Goal: Task Accomplishment & Management: Use online tool/utility

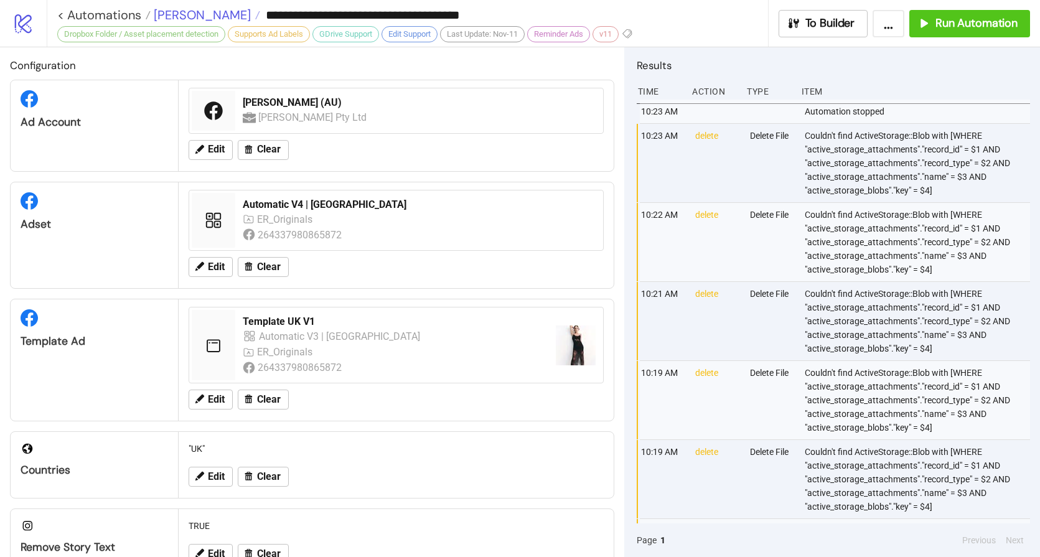
click at [175, 11] on span "[PERSON_NAME]" at bounding box center [201, 15] width 100 height 16
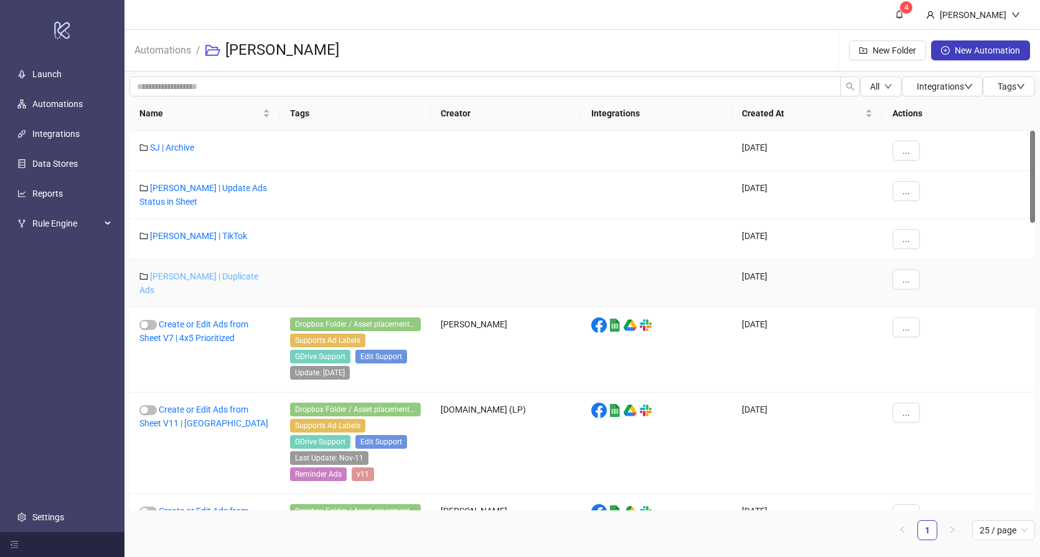
click at [195, 278] on link "[PERSON_NAME] | Duplicate Ads" at bounding box center [198, 283] width 119 height 24
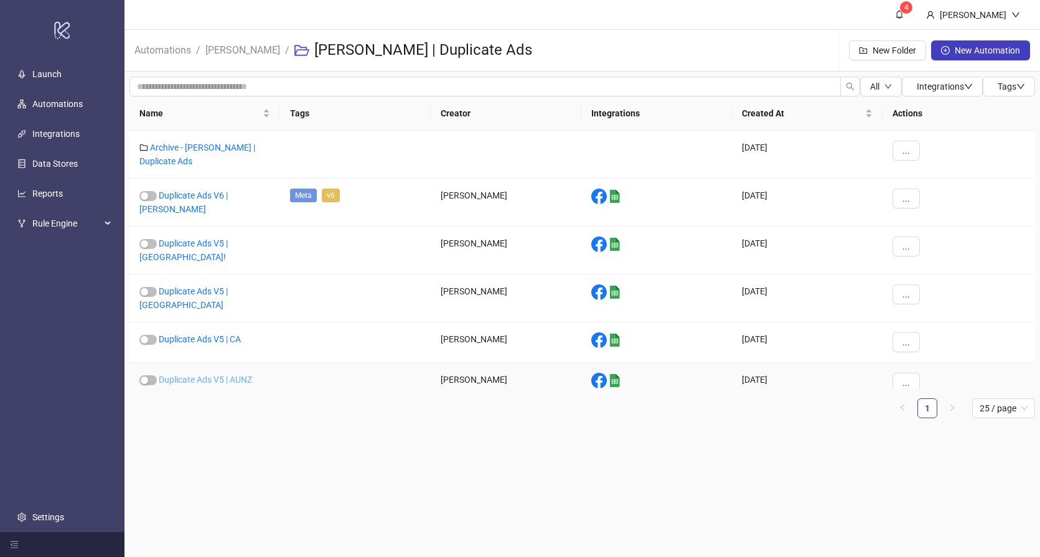
click at [218, 375] on link "Duplicate Ads V5 | AUNZ" at bounding box center [205, 380] width 93 height 10
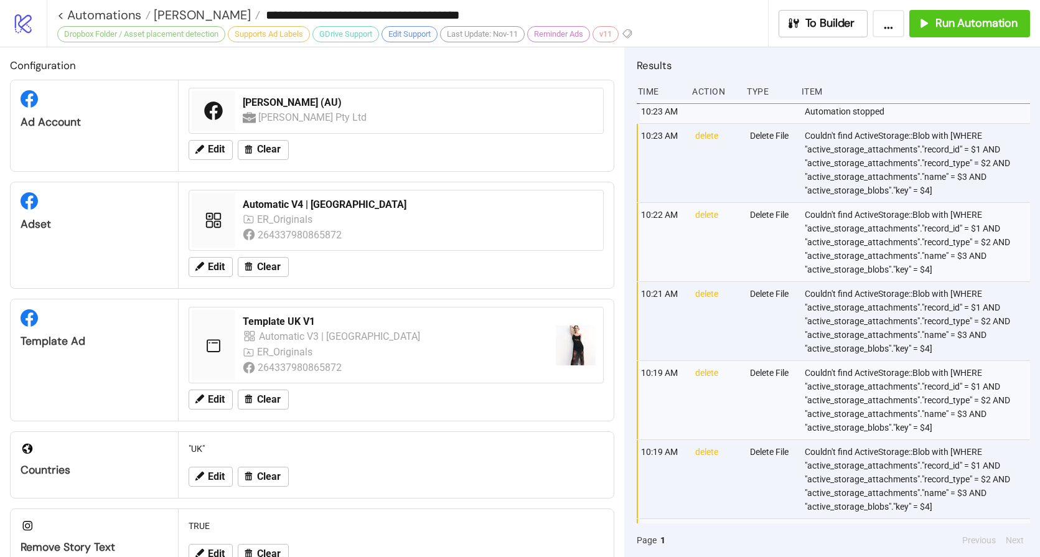
type input "**********"
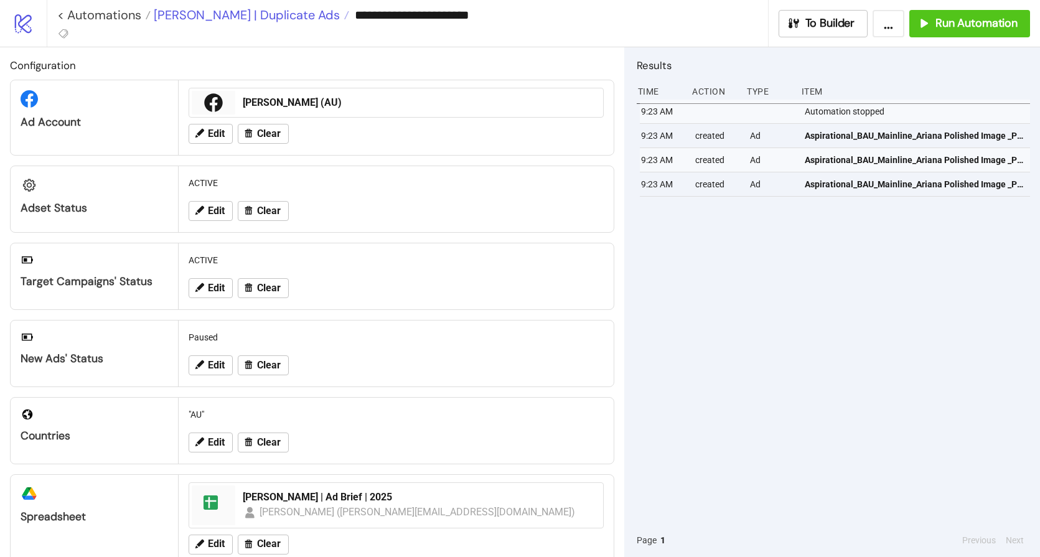
click at [169, 14] on span "[PERSON_NAME] | Duplicate Ads" at bounding box center [245, 15] width 189 height 16
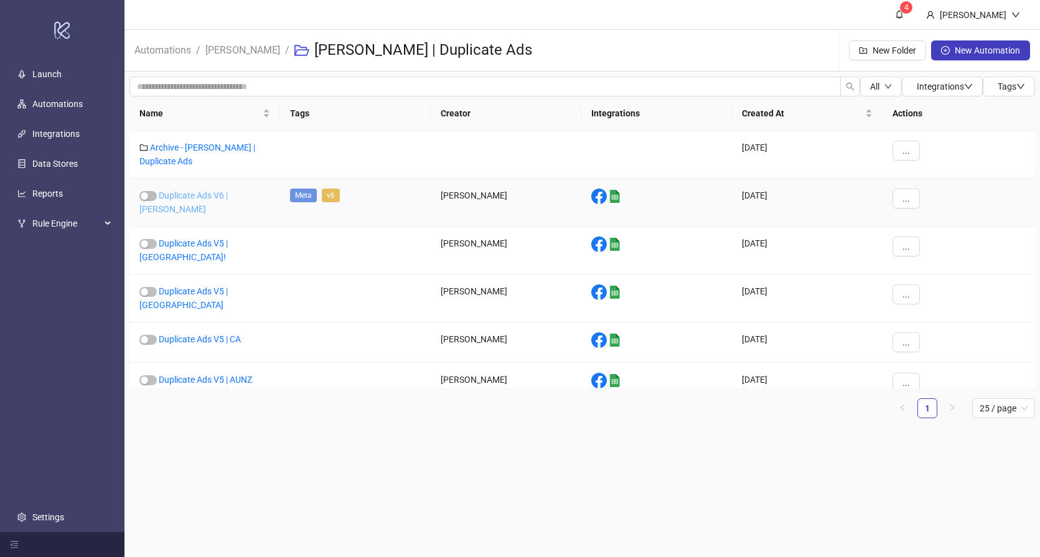
click at [207, 193] on link "Duplicate Ads V6 | [PERSON_NAME]" at bounding box center [183, 202] width 88 height 24
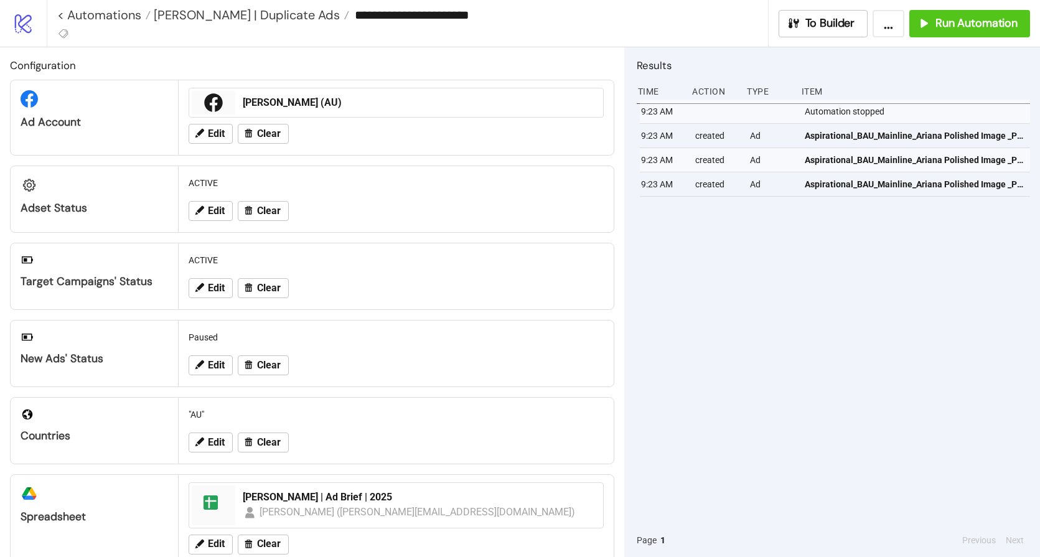
type input "**********"
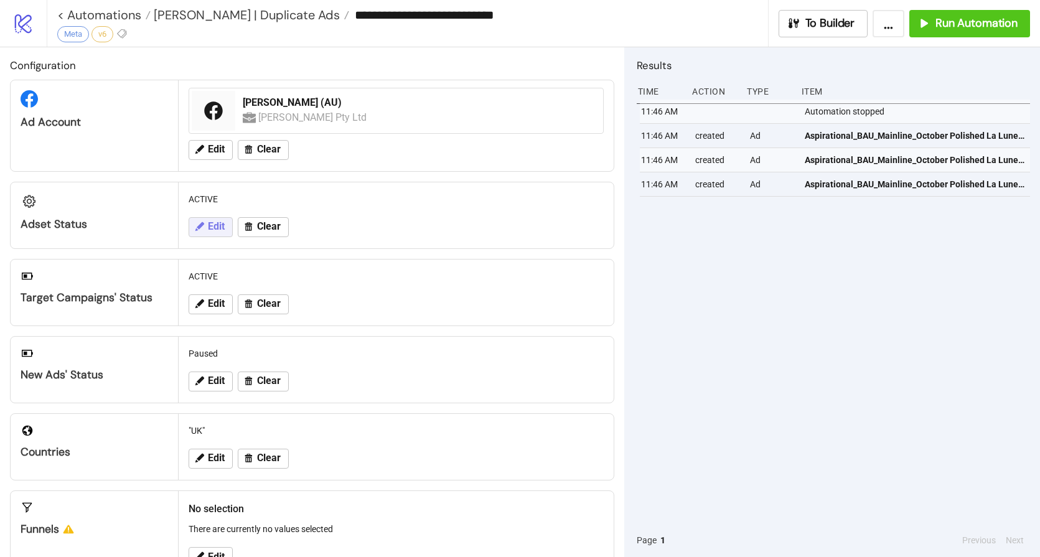
click at [209, 232] on span "Edit" at bounding box center [216, 226] width 17 height 11
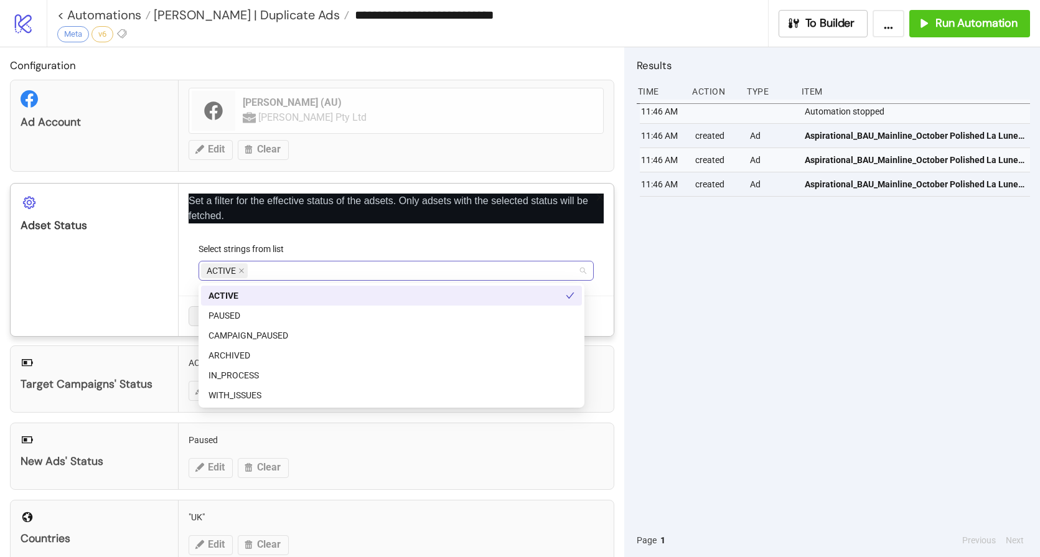
click at [296, 262] on div "ACTIVE" at bounding box center [389, 270] width 377 height 17
click at [258, 318] on div "PAUSED" at bounding box center [391, 316] width 366 height 14
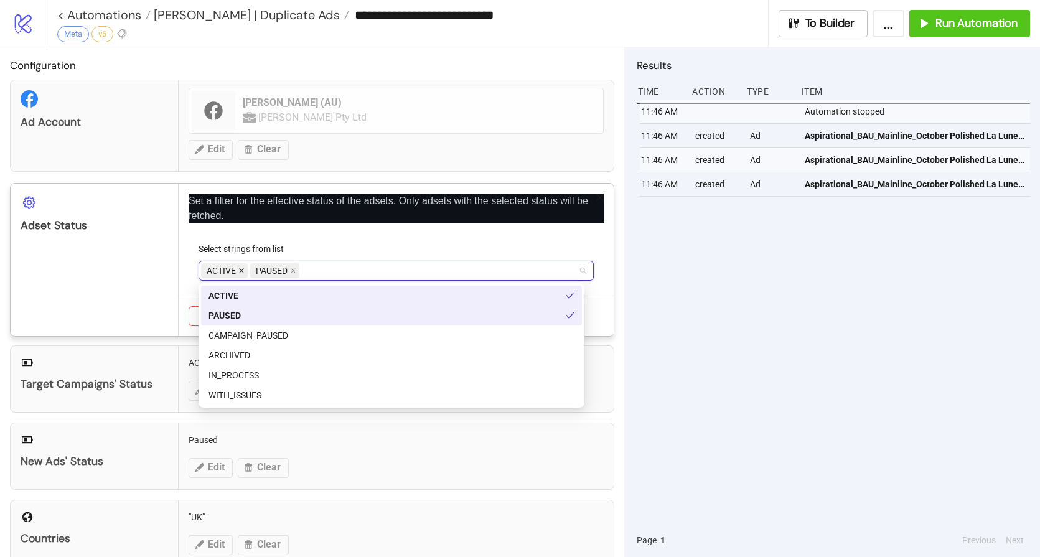
click at [242, 273] on icon "close" at bounding box center [241, 271] width 6 height 6
click at [314, 220] on p "Set a filter for the effective status of the adsets. Only adsets with the selec…" at bounding box center [396, 209] width 415 height 30
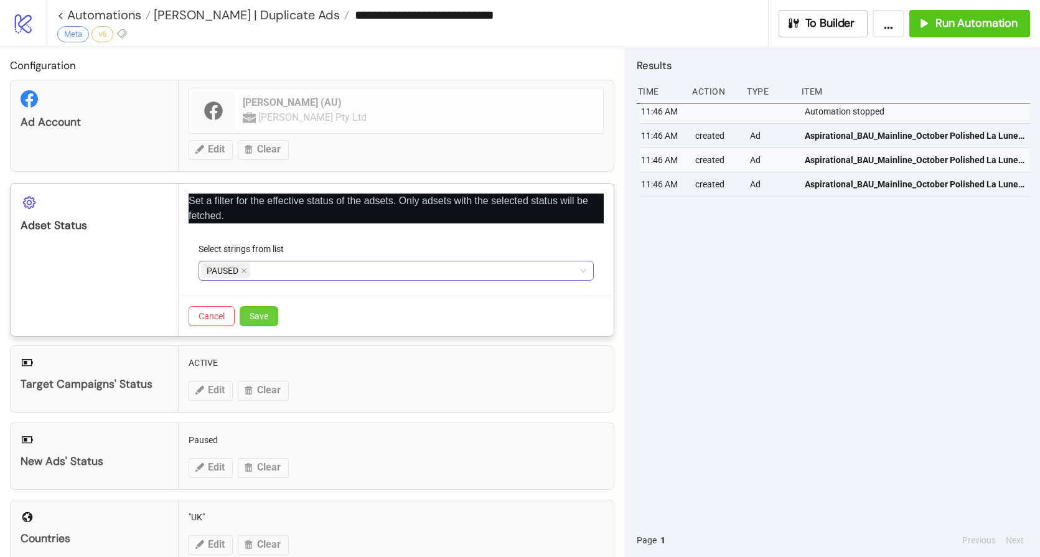
click at [265, 322] on button "Save" at bounding box center [259, 316] width 39 height 20
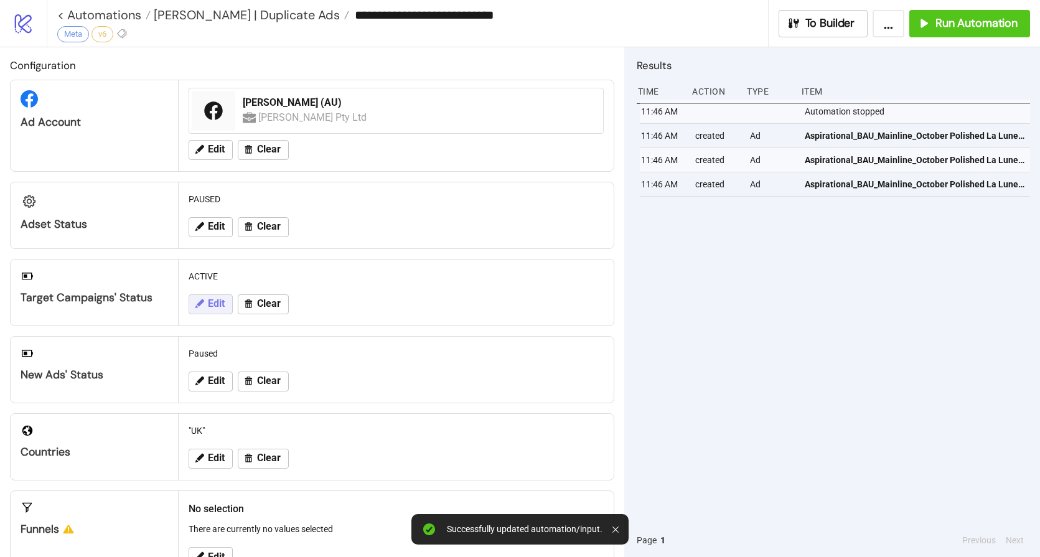
click at [213, 307] on span "Edit" at bounding box center [216, 303] width 17 height 11
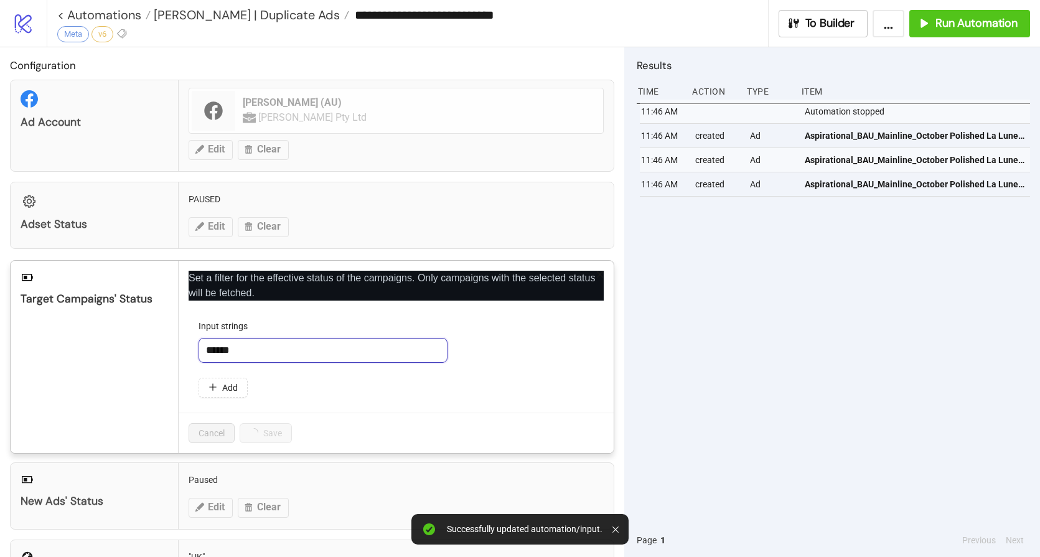
click at [282, 352] on input "******" at bounding box center [323, 350] width 249 height 25
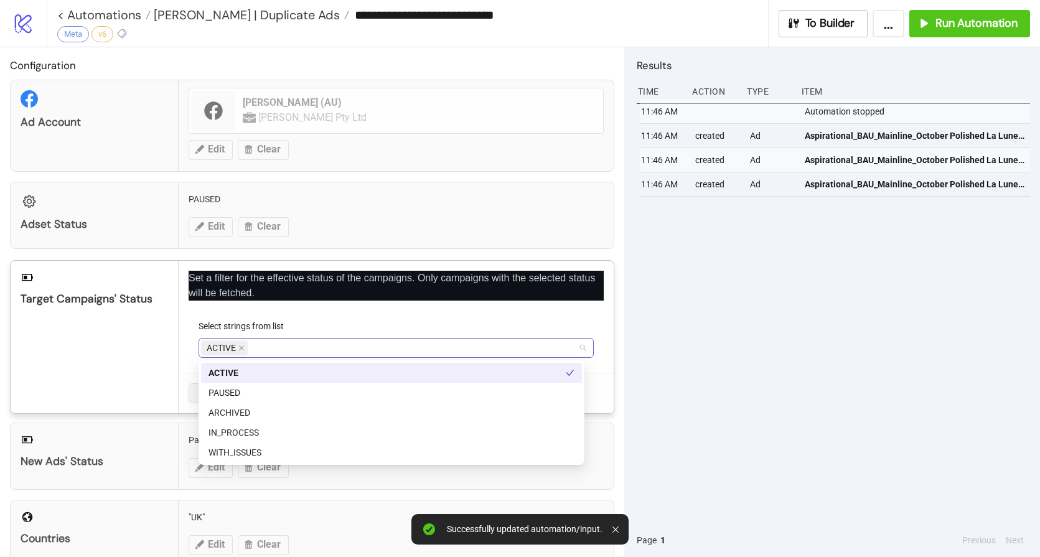
click at [263, 346] on div "ACTIVE" at bounding box center [389, 347] width 377 height 17
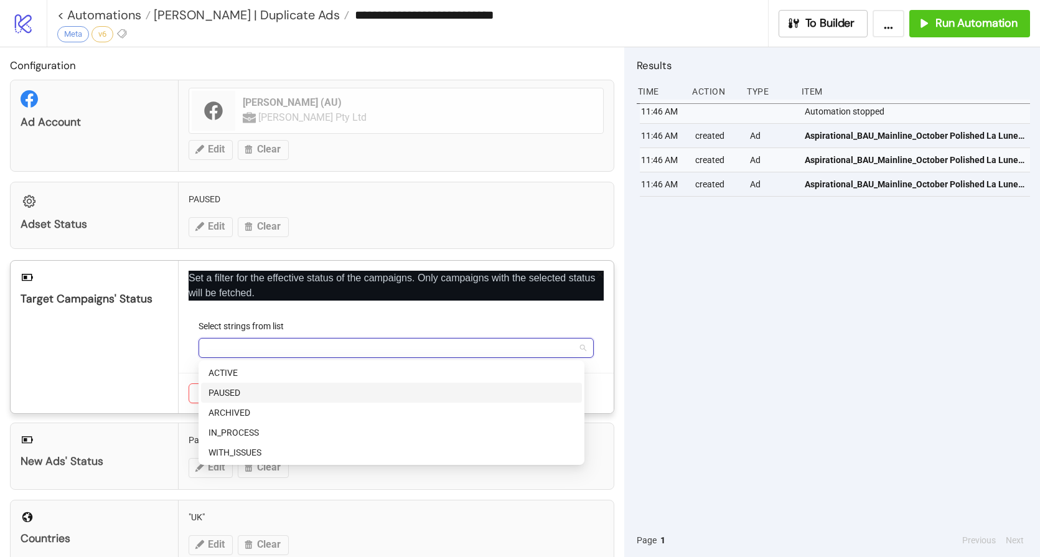
click at [227, 392] on div "PAUSED" at bounding box center [391, 393] width 366 height 14
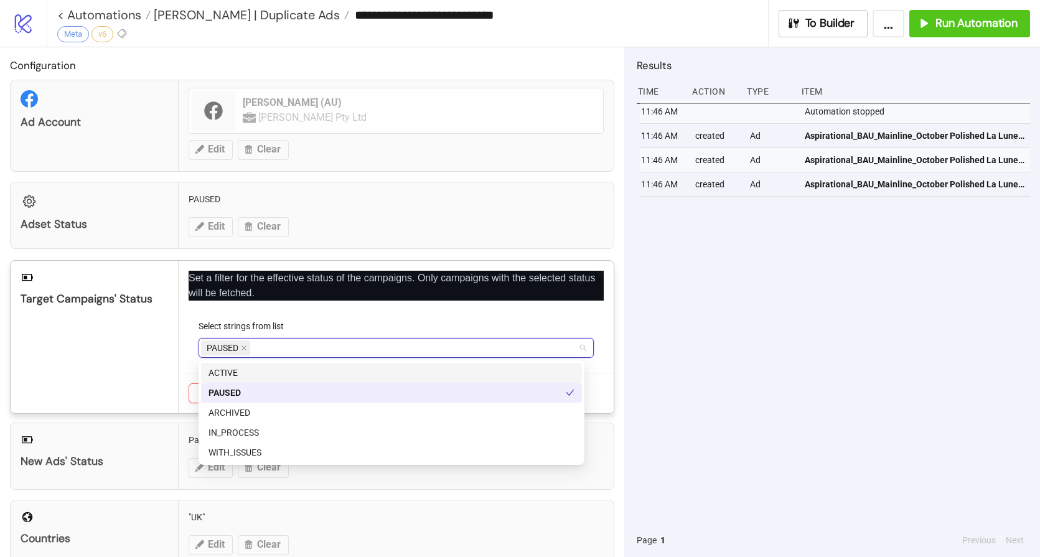
click at [180, 352] on div "Set a filter for the effective status of the campaigns. Only campaigns with the…" at bounding box center [396, 337] width 435 height 152
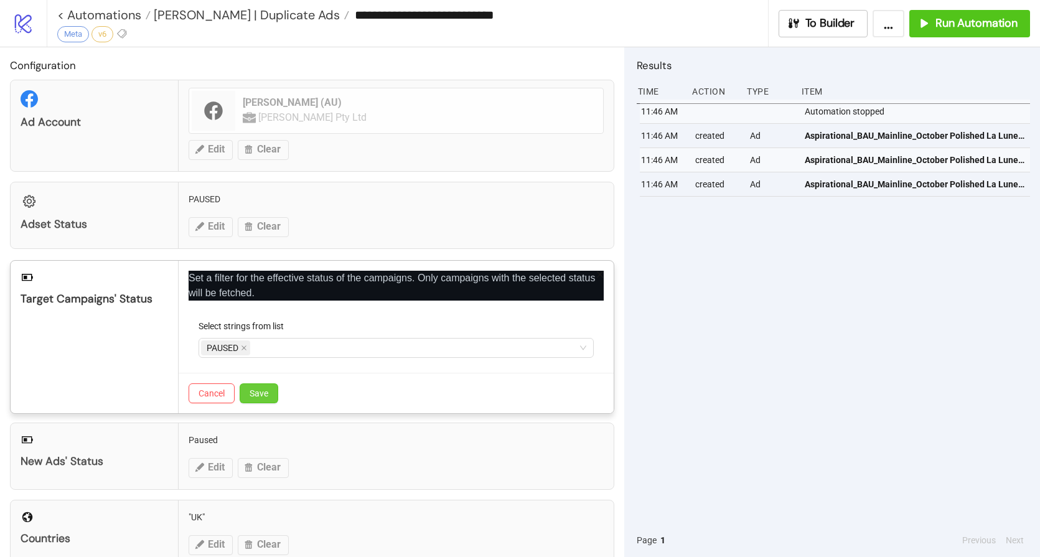
click at [269, 395] on button "Save" at bounding box center [259, 393] width 39 height 20
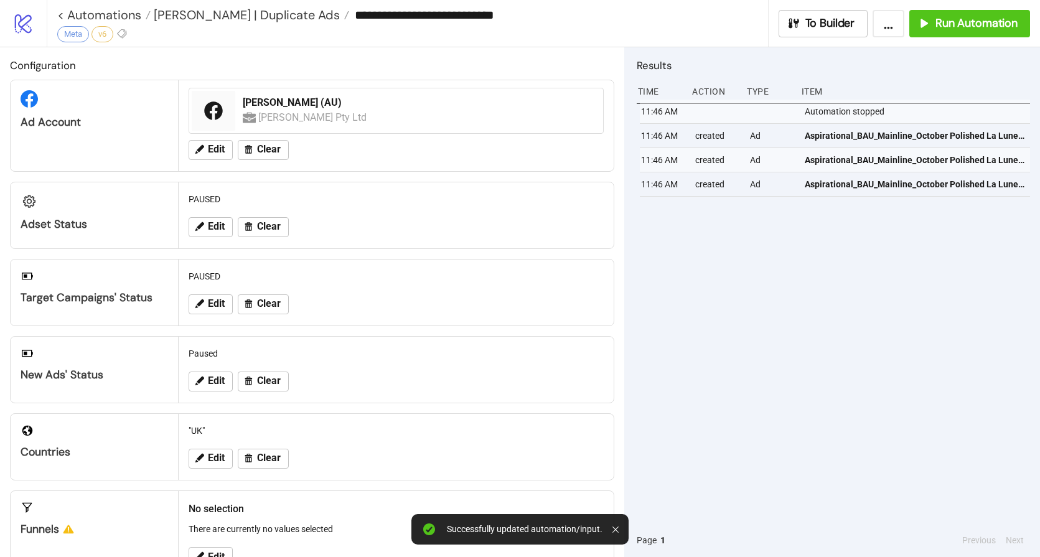
scroll to position [220, 0]
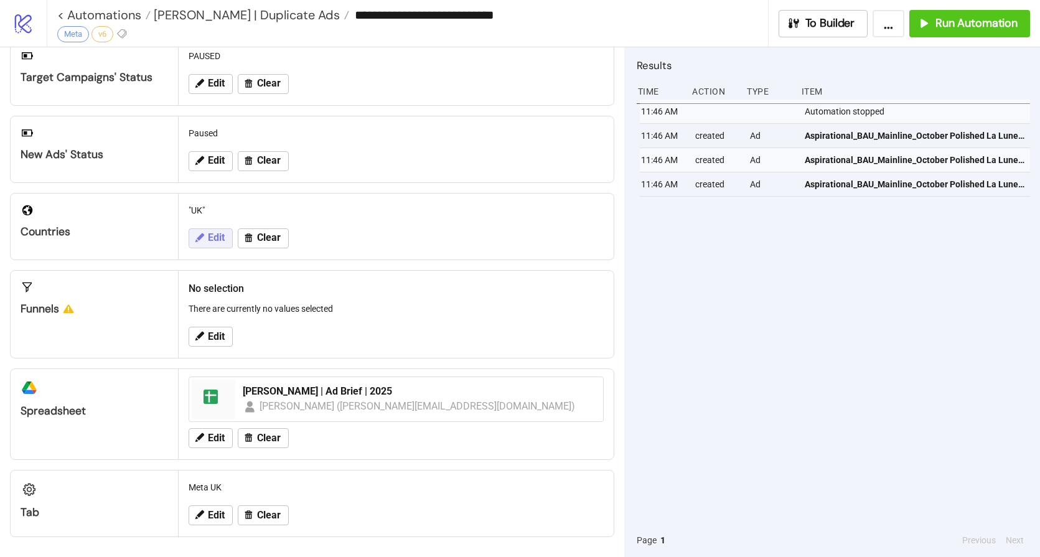
click at [212, 228] on button "Edit" at bounding box center [211, 238] width 44 height 20
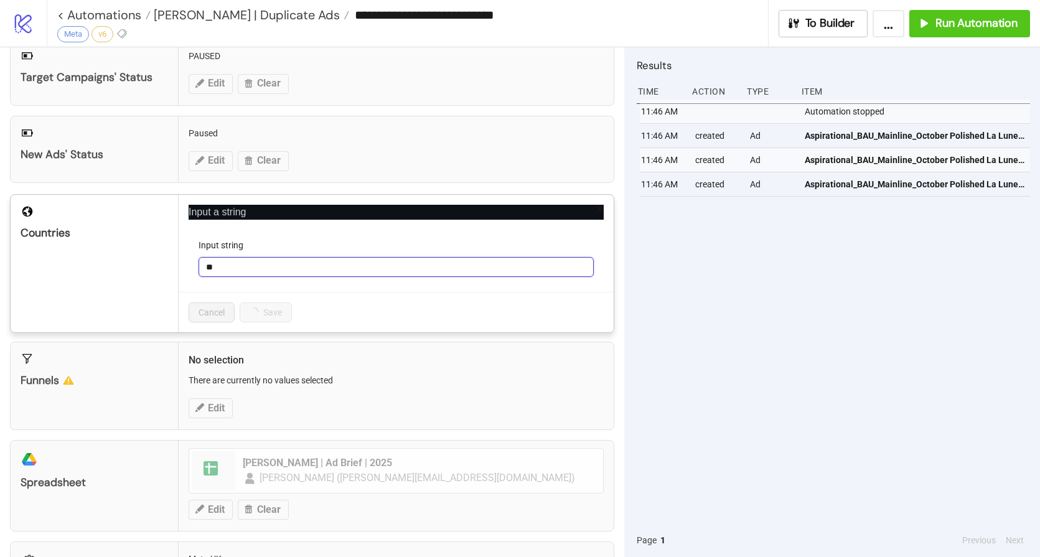
click at [255, 269] on input "**" at bounding box center [396, 267] width 395 height 20
type input "*"
type input "**"
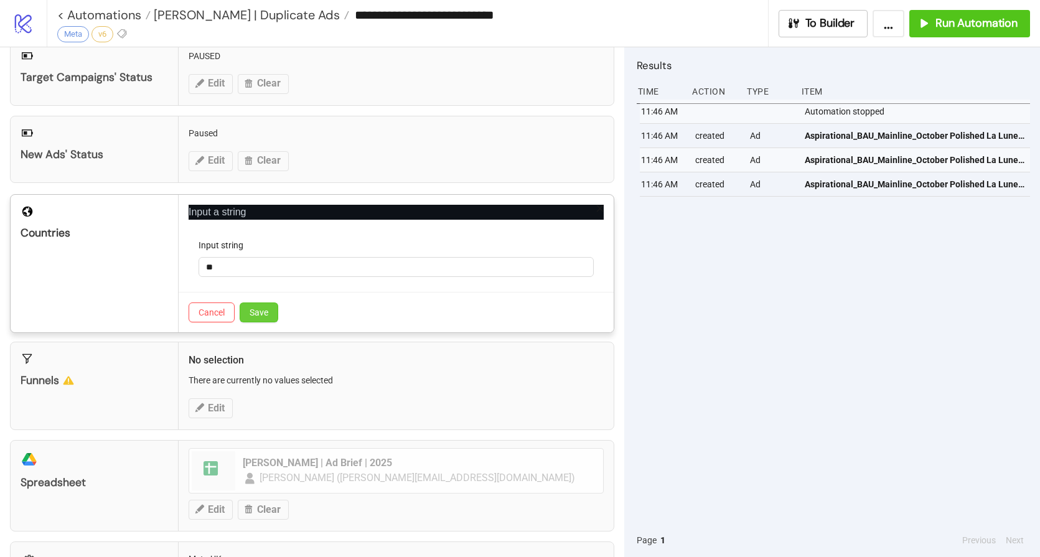
click at [273, 311] on button "Save" at bounding box center [259, 312] width 39 height 20
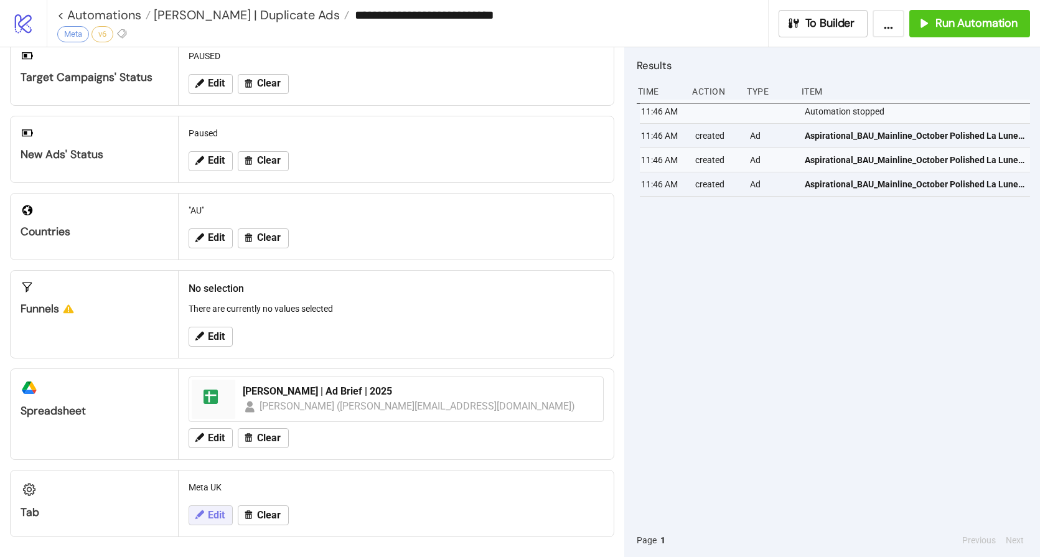
click at [230, 517] on button "Edit" at bounding box center [211, 515] width 44 height 20
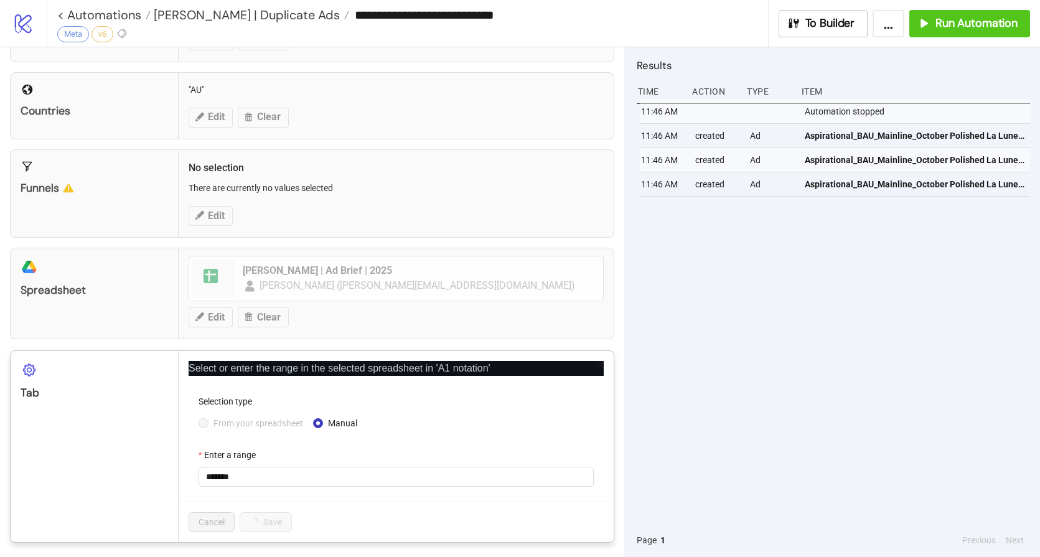
scroll to position [345, 0]
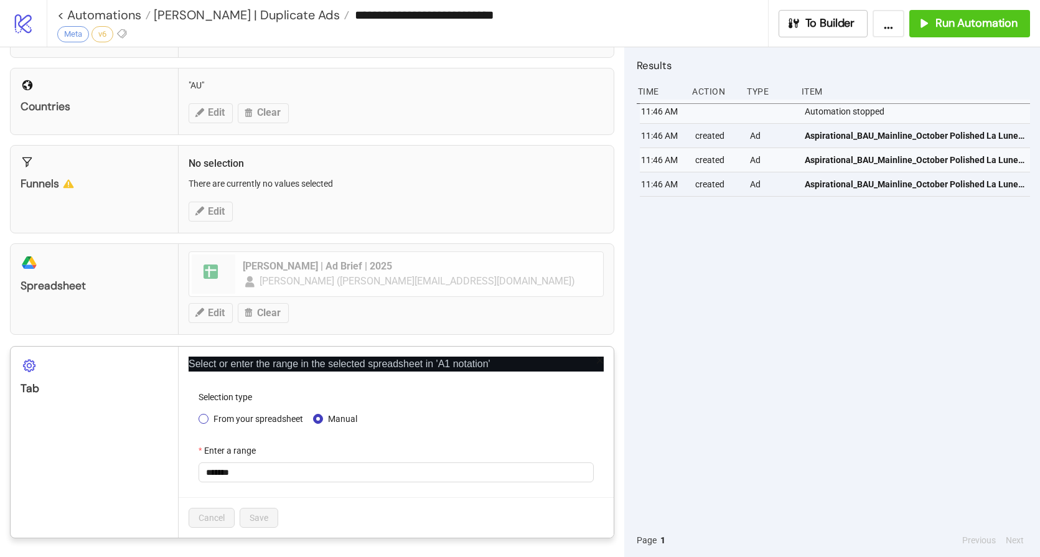
click at [276, 418] on span "From your spreadsheet" at bounding box center [258, 419] width 100 height 14
click at [255, 479] on span "Meta UK" at bounding box center [396, 472] width 380 height 19
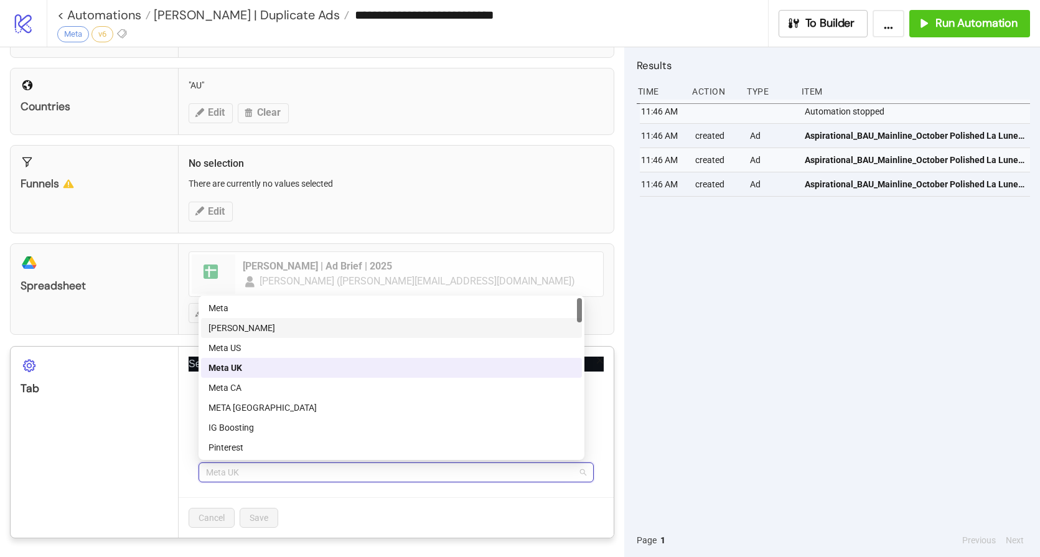
click at [248, 324] on div "[PERSON_NAME]" at bounding box center [391, 328] width 366 height 14
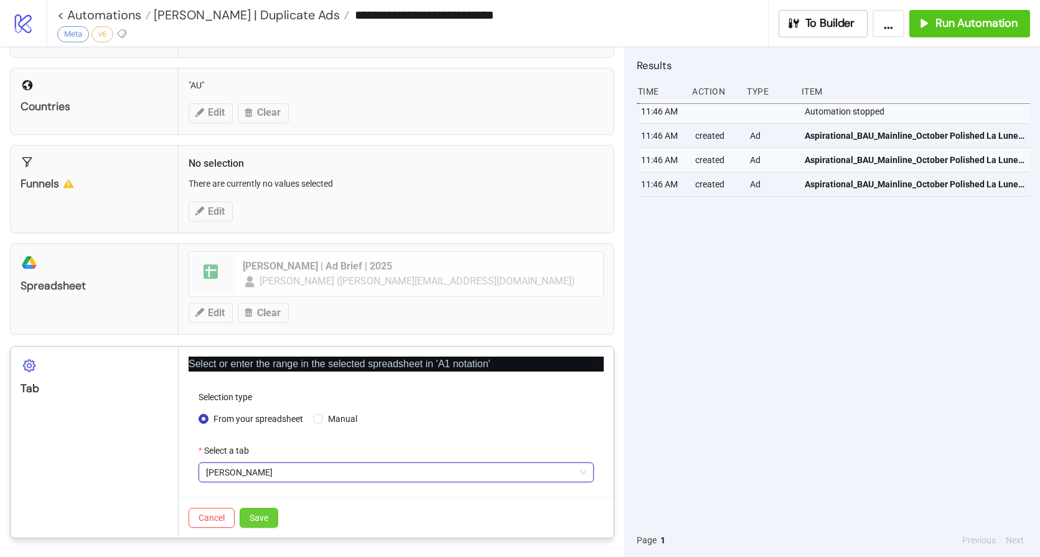
click at [271, 518] on button "Save" at bounding box center [259, 518] width 39 height 20
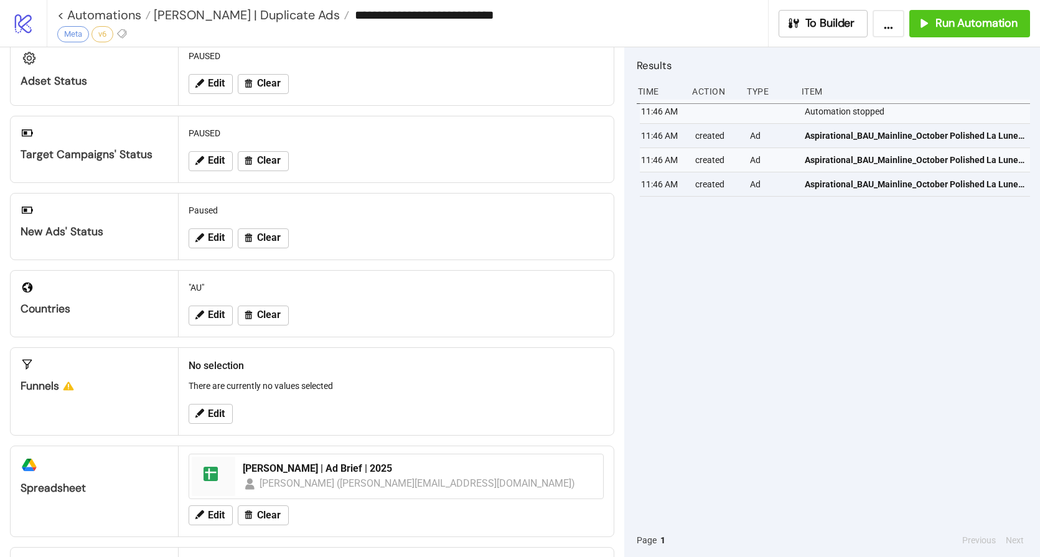
scroll to position [0, 0]
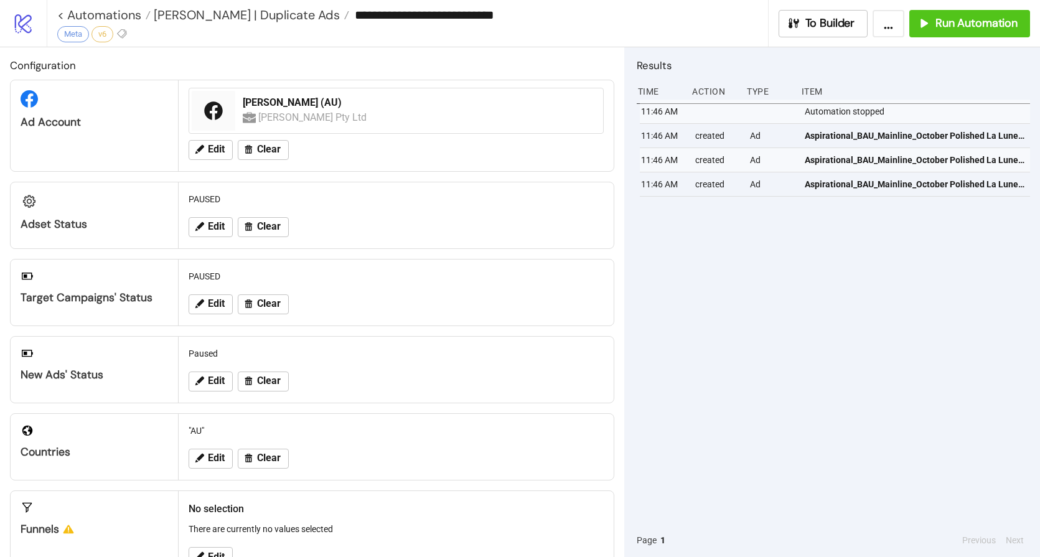
click at [762, 290] on div "11:46 AM Automation stopped 11:46 AM created Ad Aspirational_BAU_Mainline_Octob…" at bounding box center [833, 312] width 393 height 424
click at [953, 17] on span "Run Automation" at bounding box center [976, 23] width 82 height 14
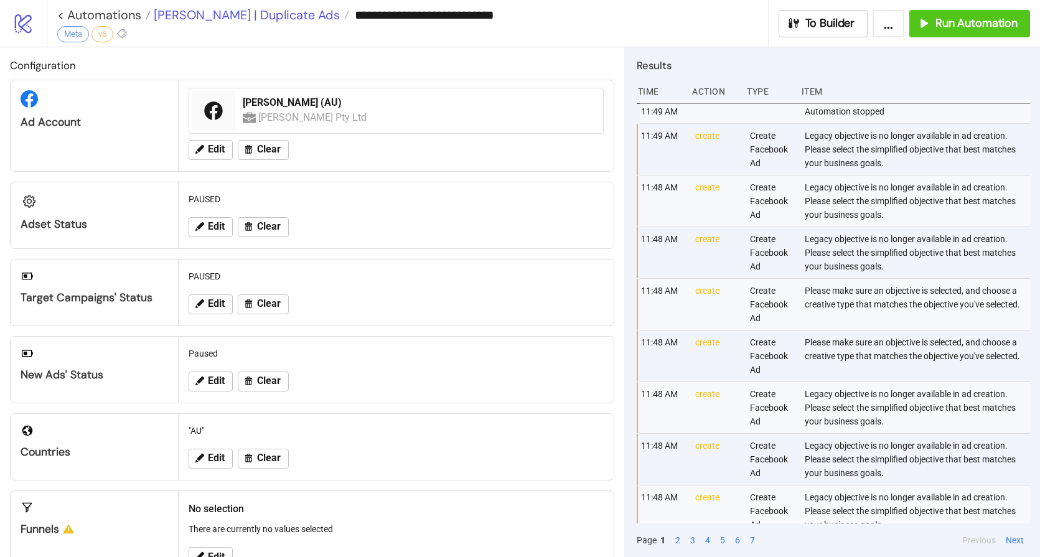
click at [219, 16] on span "[PERSON_NAME] | Duplicate Ads" at bounding box center [245, 15] width 189 height 16
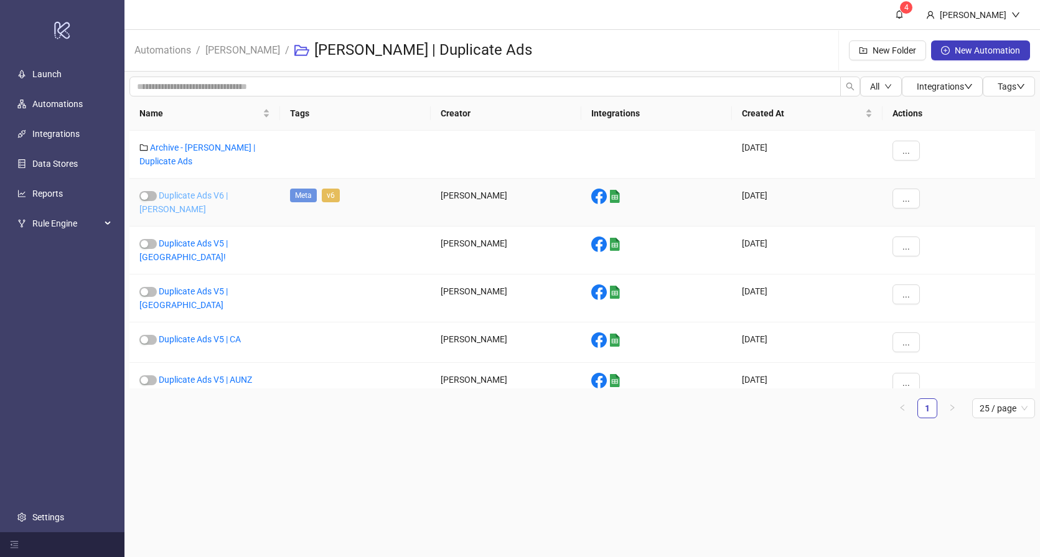
click at [197, 194] on link "Duplicate Ads V6 | [PERSON_NAME]" at bounding box center [183, 202] width 88 height 24
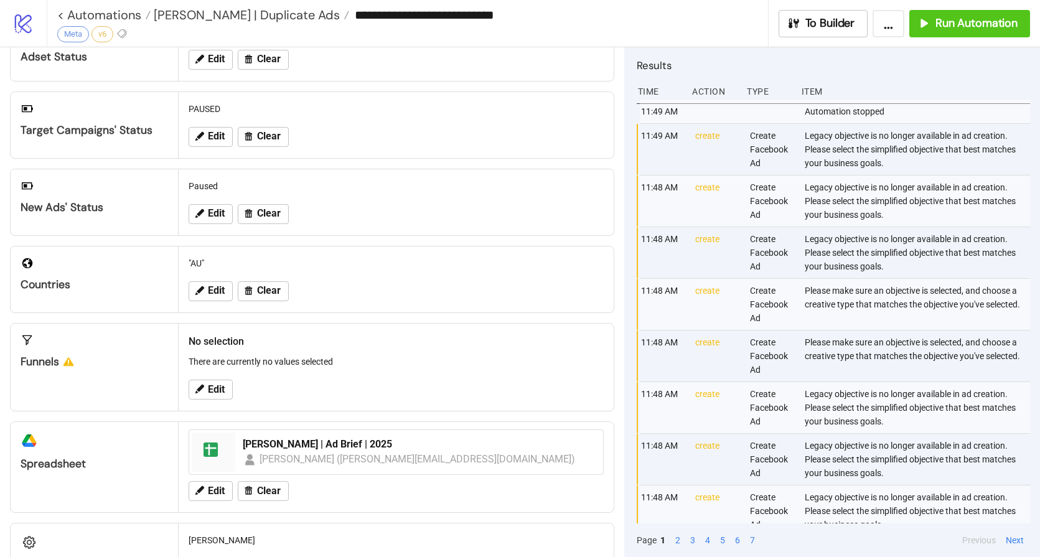
scroll to position [205, 0]
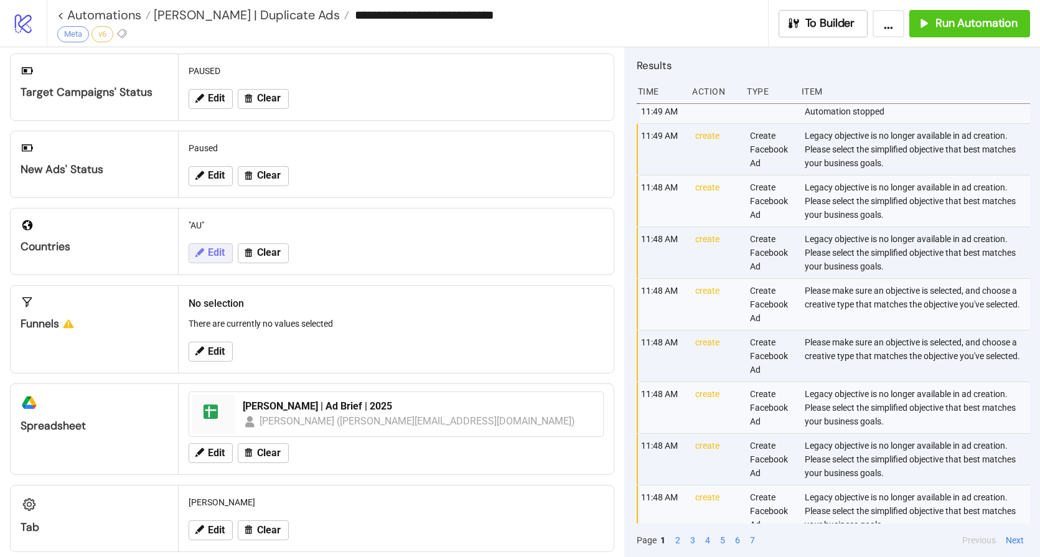
click at [200, 250] on icon at bounding box center [199, 252] width 9 height 9
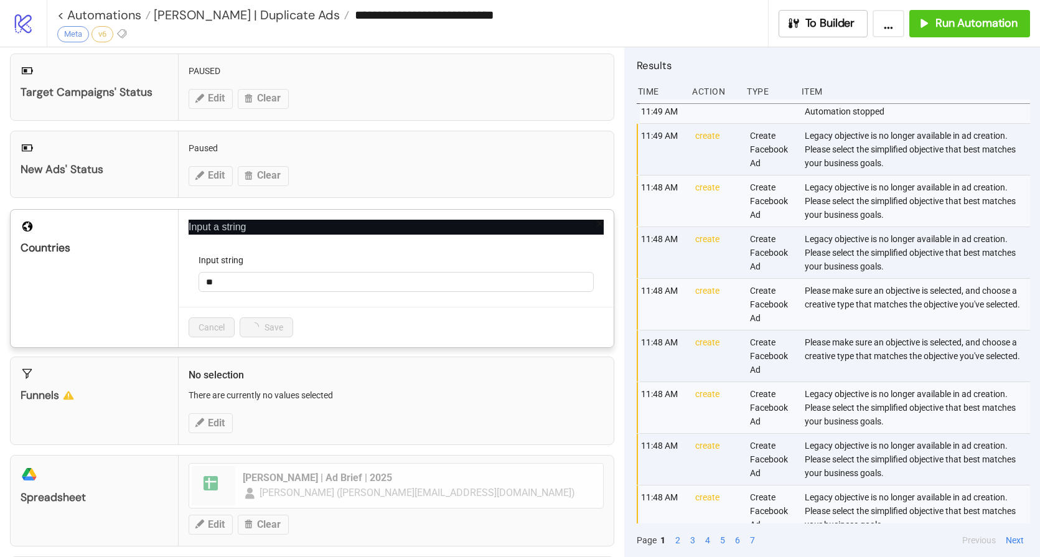
click at [223, 268] on div "Input string" at bounding box center [396, 262] width 395 height 19
click at [231, 286] on input "**" at bounding box center [396, 282] width 395 height 20
type input "*"
type input "**"
click at [263, 327] on span "Save" at bounding box center [259, 327] width 19 height 10
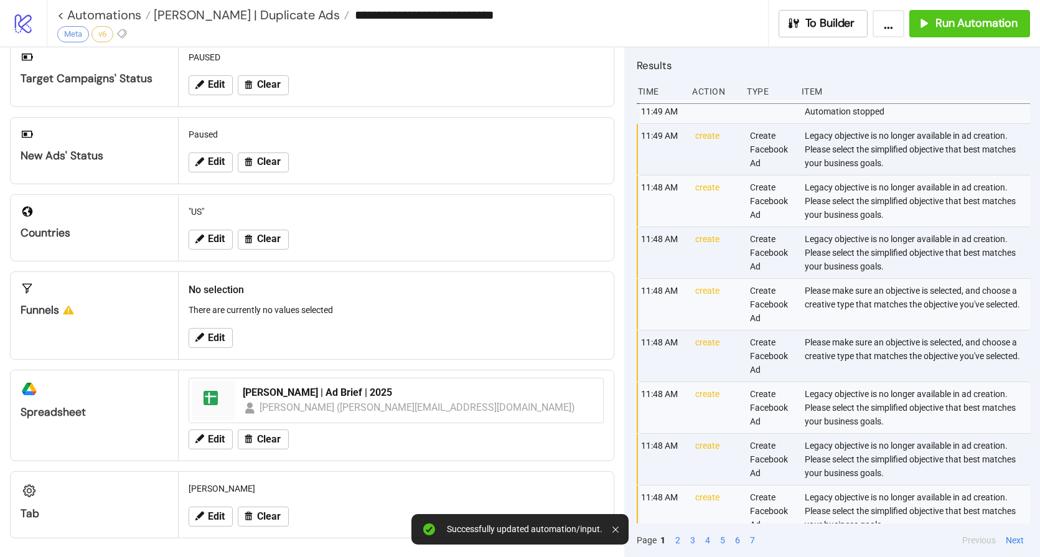
scroll to position [220, 0]
click at [216, 523] on button "Edit" at bounding box center [211, 515] width 44 height 20
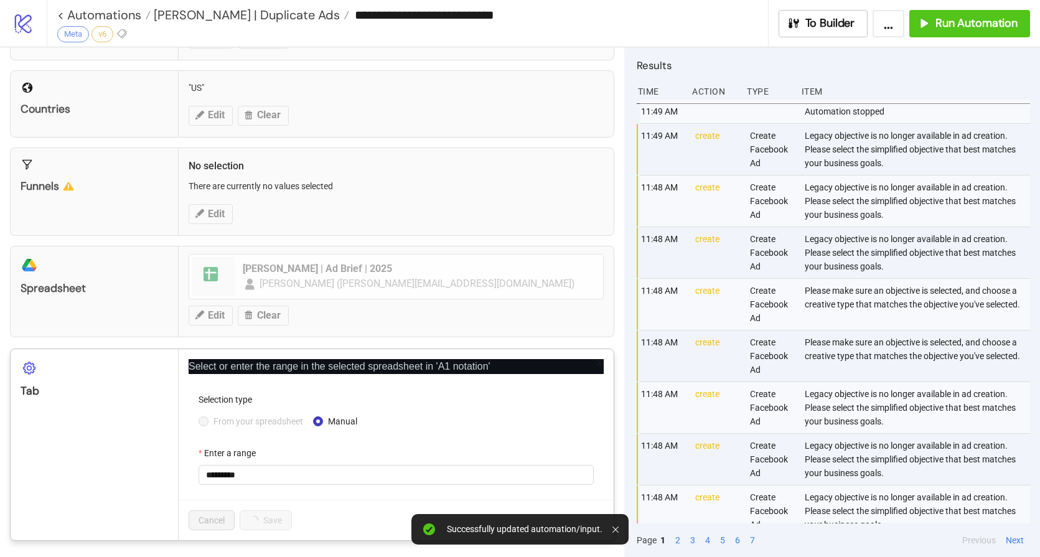
scroll to position [345, 0]
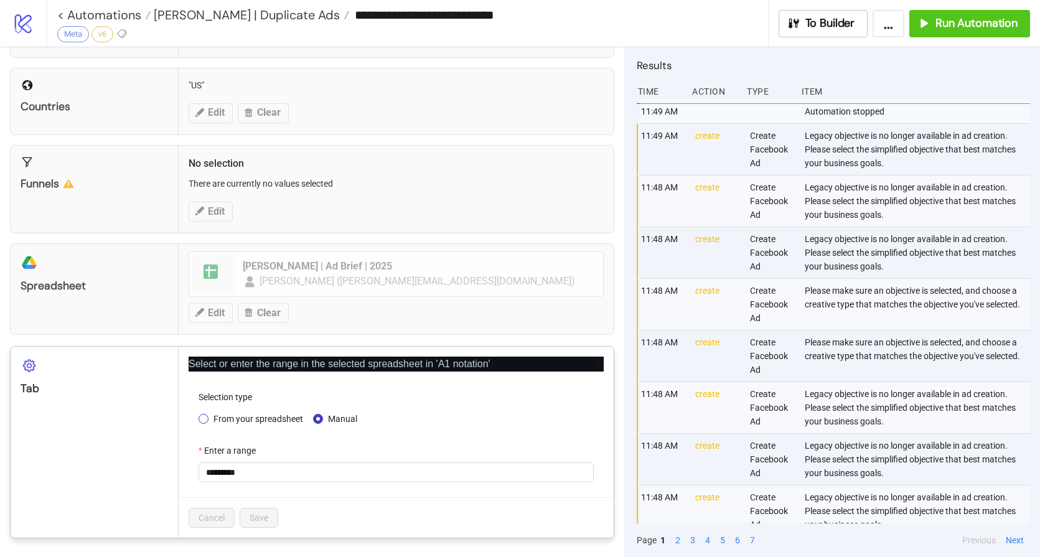
click at [230, 419] on span "From your spreadsheet" at bounding box center [258, 419] width 100 height 14
click at [283, 479] on span "[PERSON_NAME]" at bounding box center [396, 472] width 380 height 19
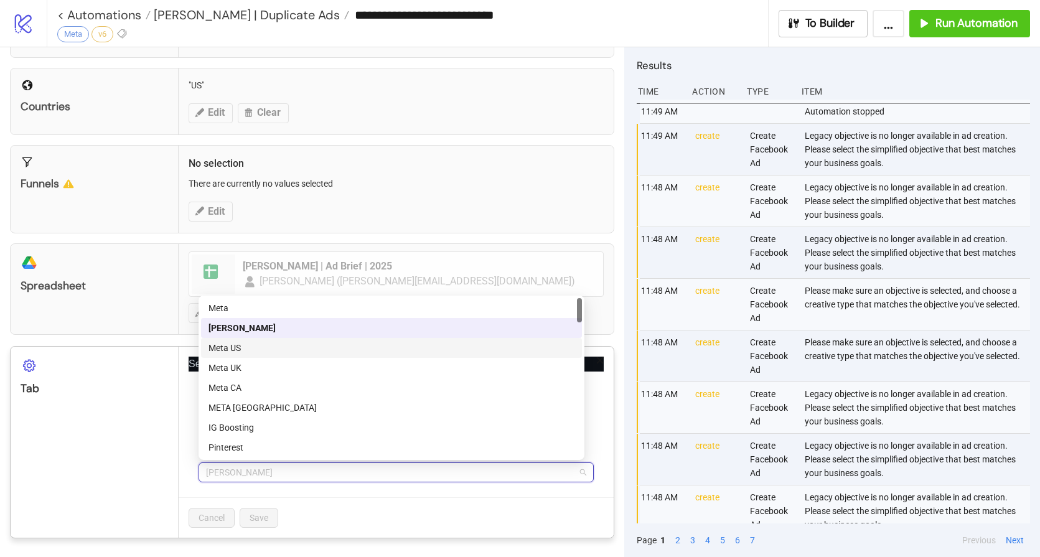
click at [274, 343] on div "Meta US" at bounding box center [391, 348] width 366 height 14
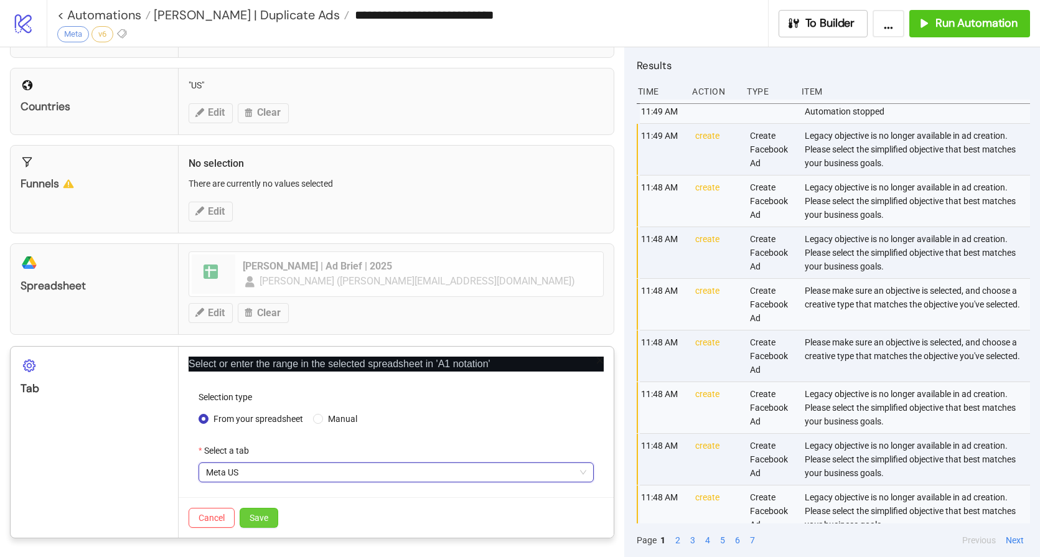
click at [266, 516] on span "Save" at bounding box center [259, 518] width 19 height 10
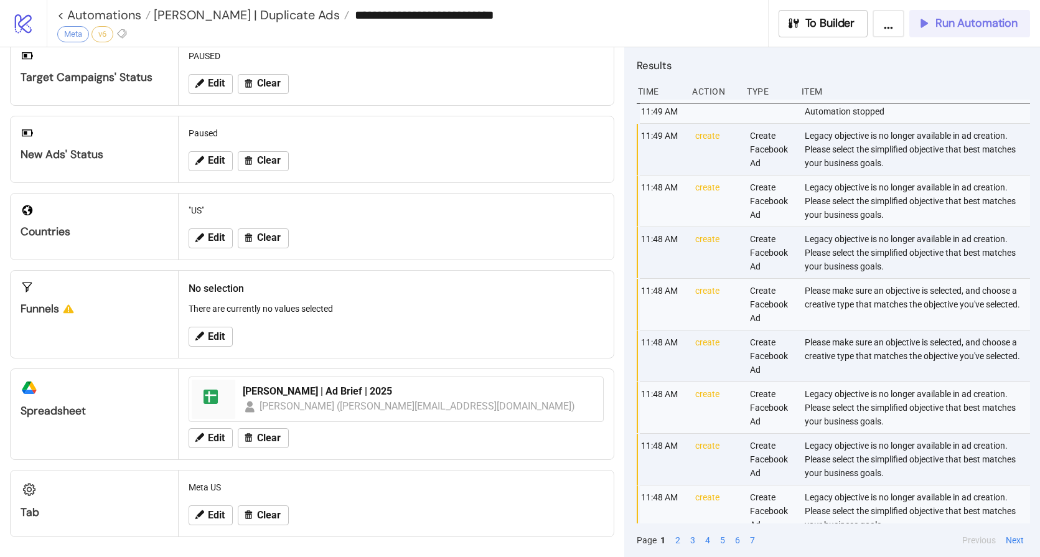
click at [956, 21] on span "Run Automation" at bounding box center [976, 23] width 82 height 14
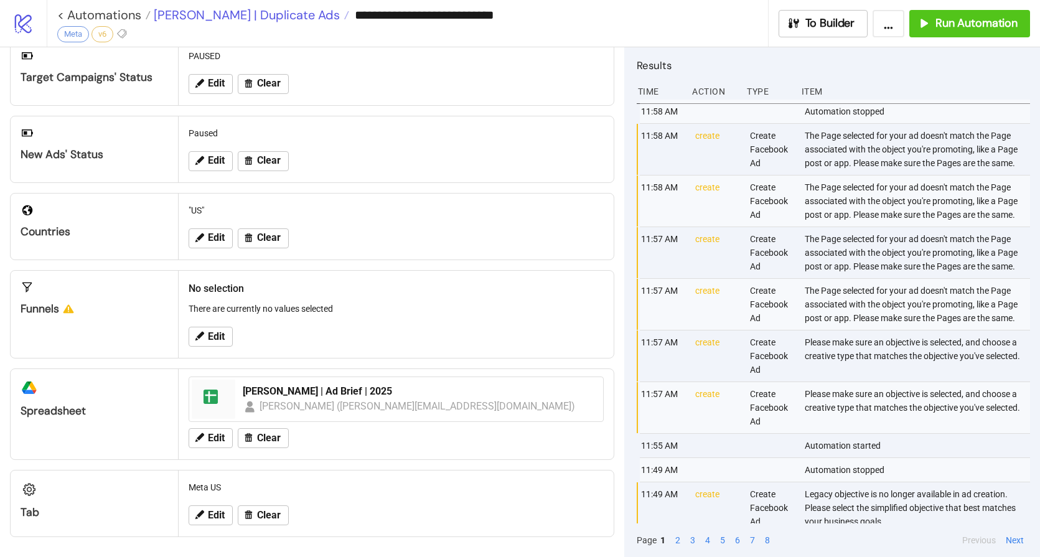
click at [236, 12] on span "[PERSON_NAME] | Duplicate Ads" at bounding box center [245, 15] width 189 height 16
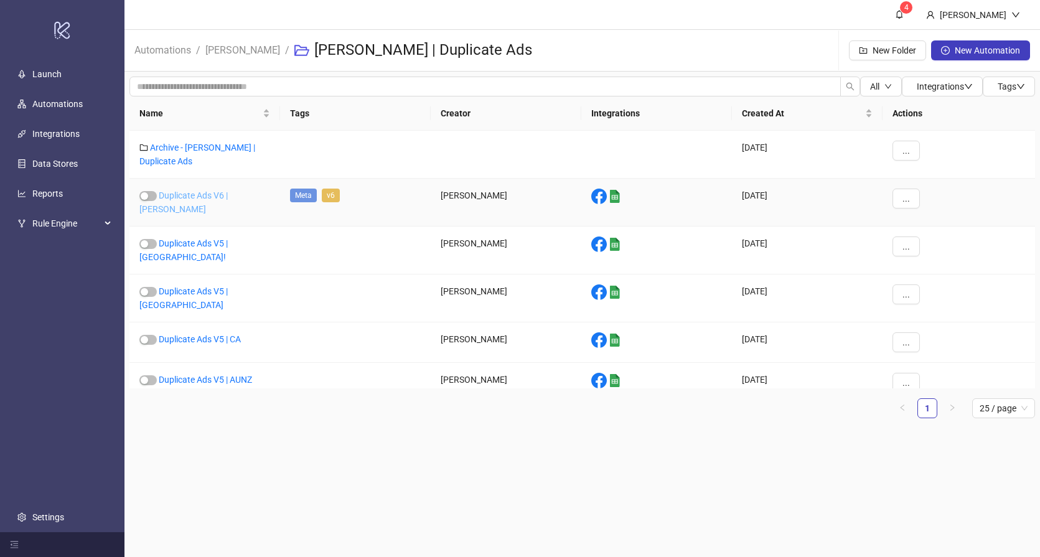
click at [189, 192] on link "Duplicate Ads V6 | [PERSON_NAME]" at bounding box center [183, 202] width 88 height 24
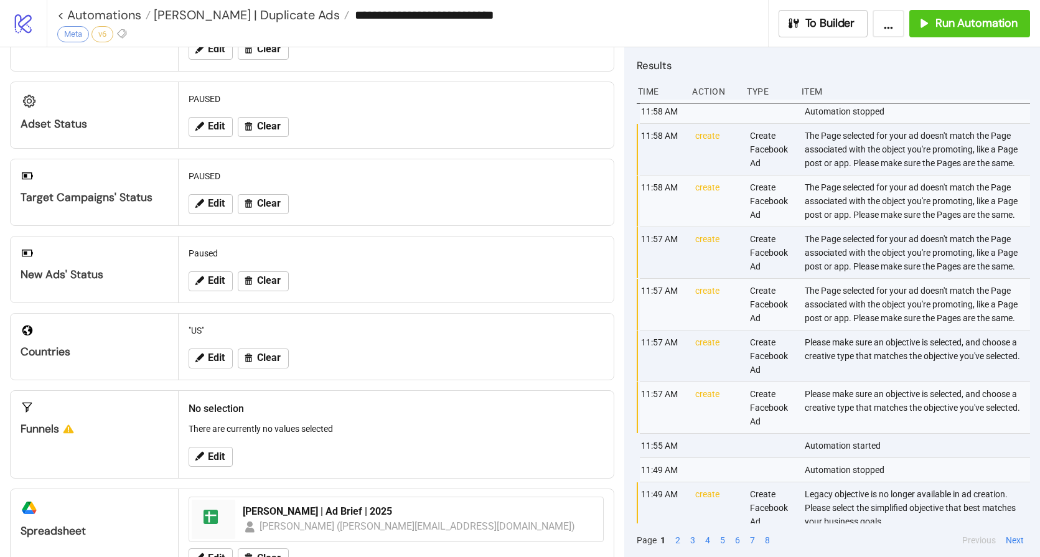
scroll to position [103, 0]
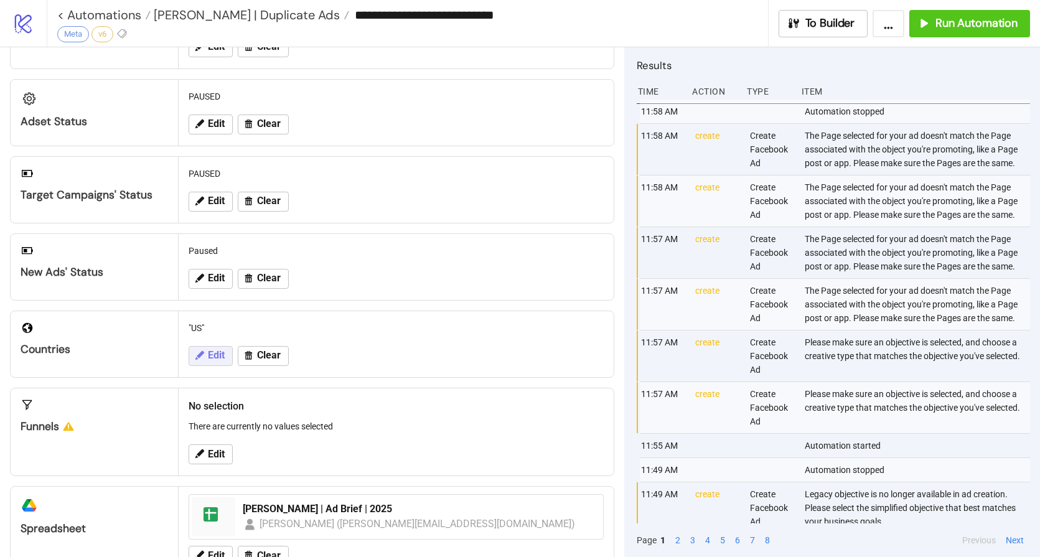
click at [202, 361] on button "Edit" at bounding box center [211, 356] width 44 height 20
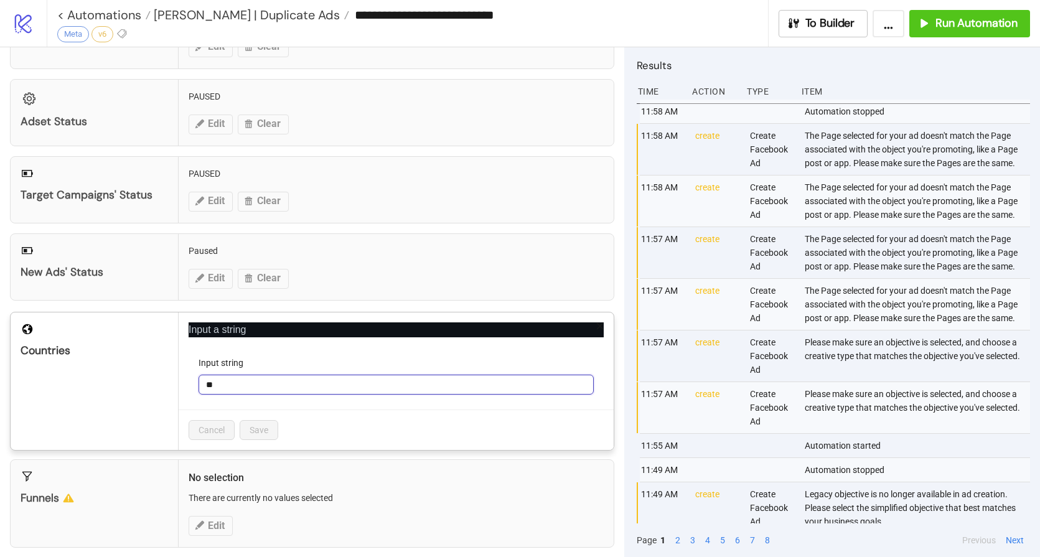
click at [238, 386] on input "**" at bounding box center [396, 385] width 395 height 20
type input "*"
type input "**"
click at [256, 426] on span "Save" at bounding box center [259, 430] width 19 height 10
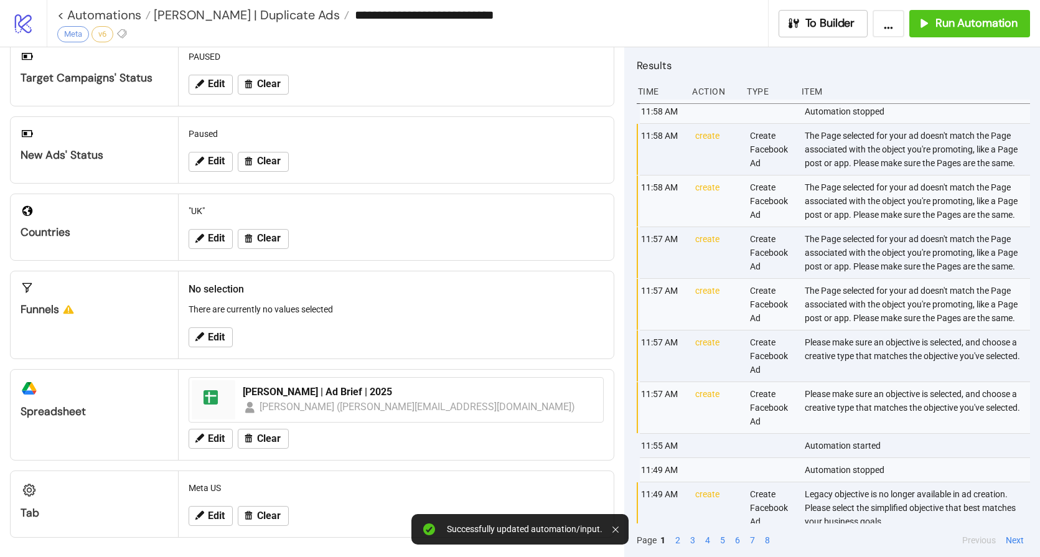
scroll to position [220, 0]
click at [206, 516] on button "Edit" at bounding box center [211, 515] width 44 height 20
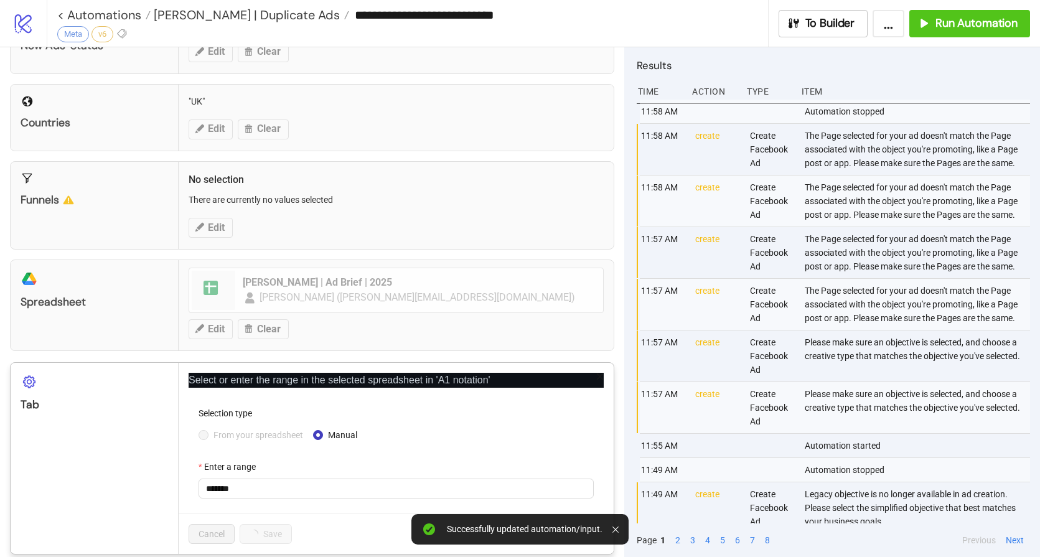
scroll to position [337, 0]
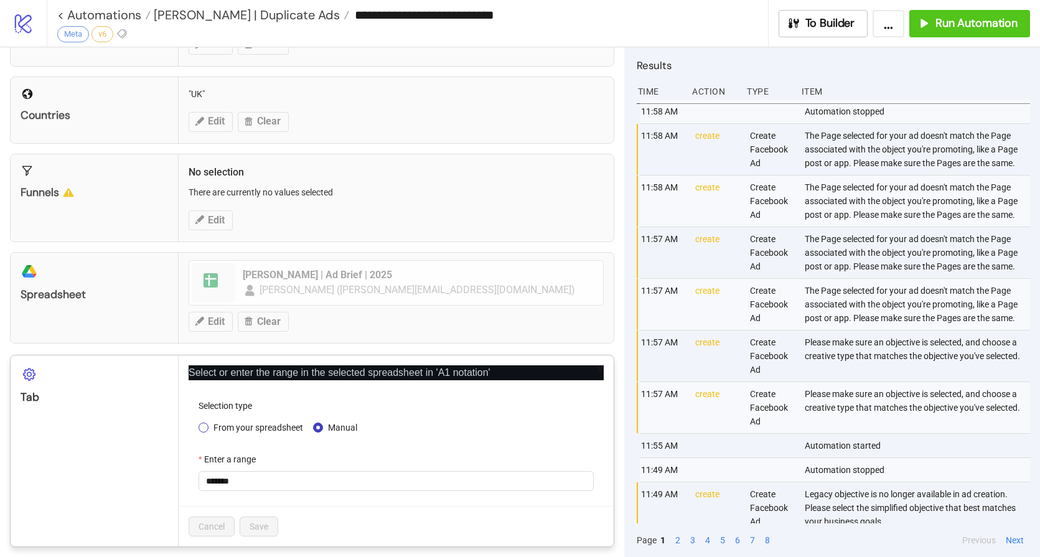
click at [271, 431] on span "From your spreadsheet" at bounding box center [258, 428] width 100 height 14
click at [257, 485] on span "Meta US" at bounding box center [396, 481] width 380 height 19
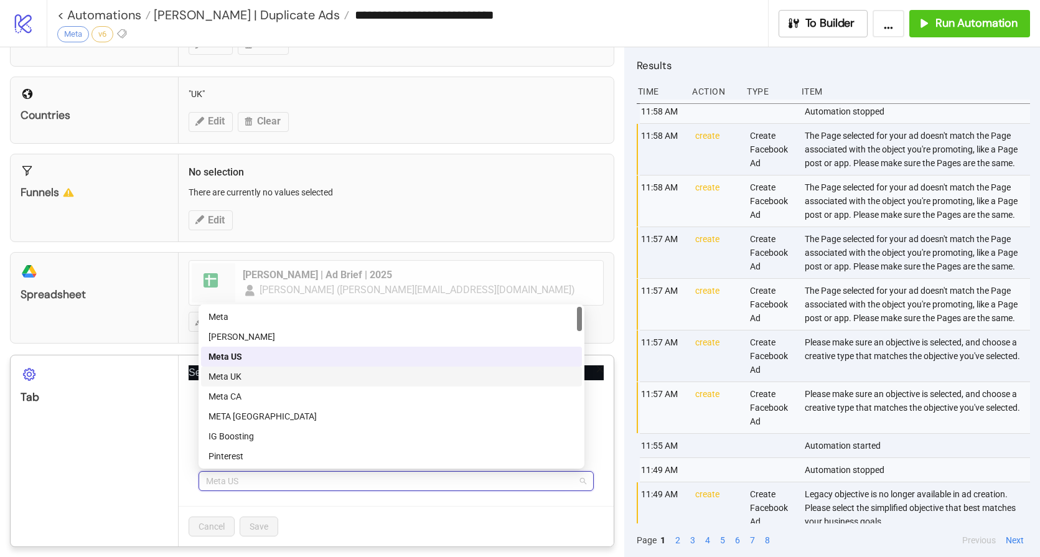
click at [243, 371] on div "Meta UK" at bounding box center [391, 377] width 366 height 14
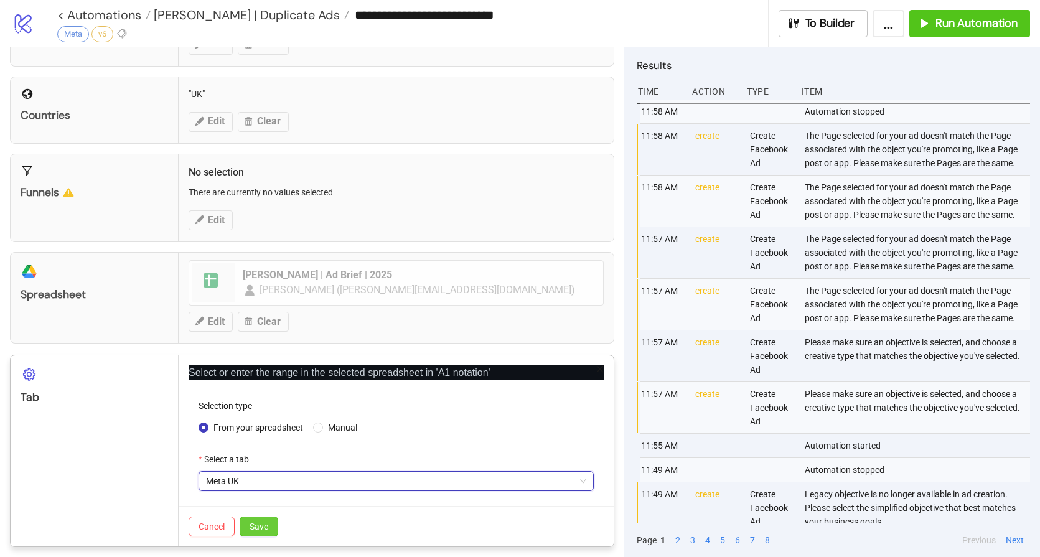
click at [254, 526] on span "Save" at bounding box center [259, 526] width 19 height 10
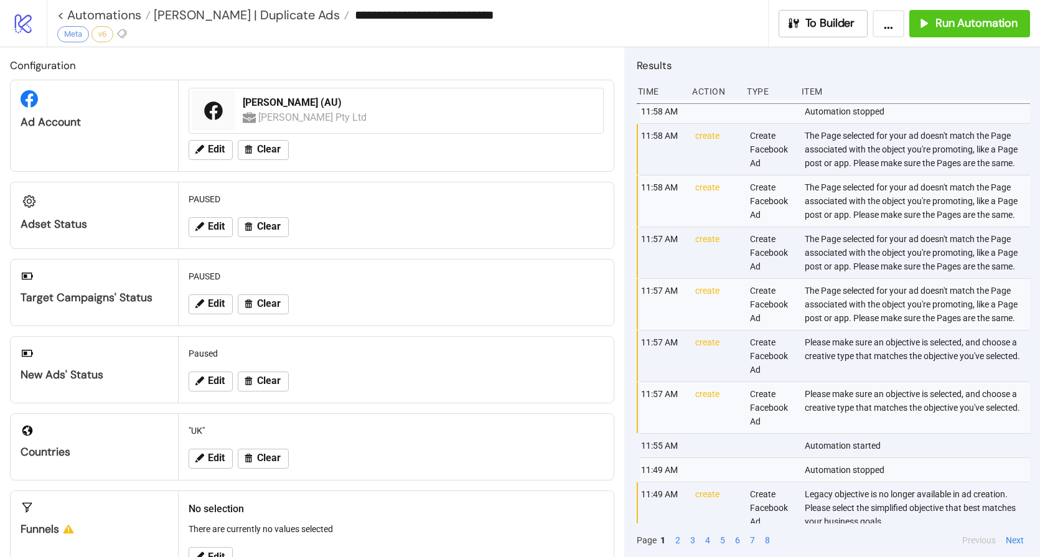
scroll to position [220, 0]
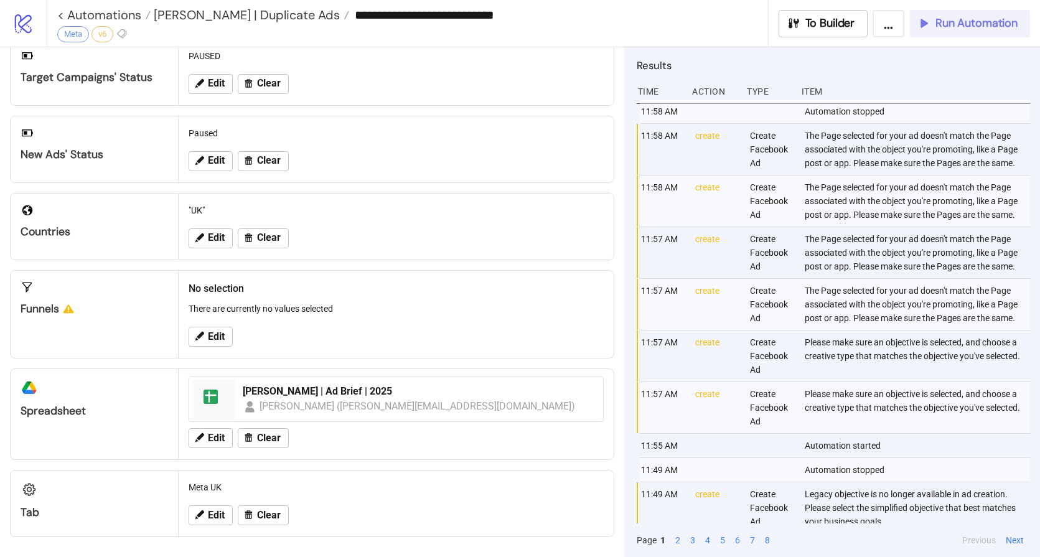
click at [978, 22] on span "Run Automation" at bounding box center [976, 23] width 82 height 14
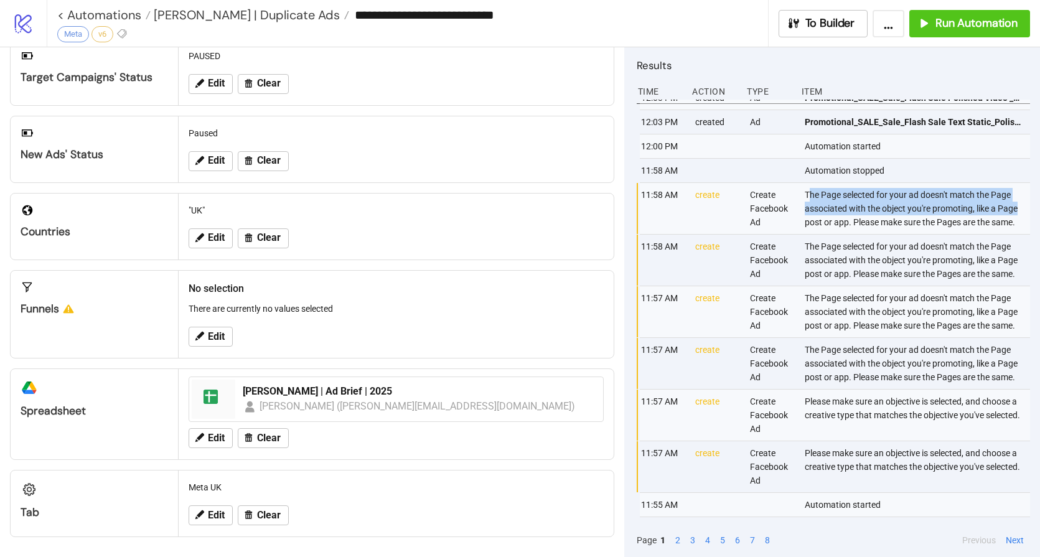
scroll to position [62, 3]
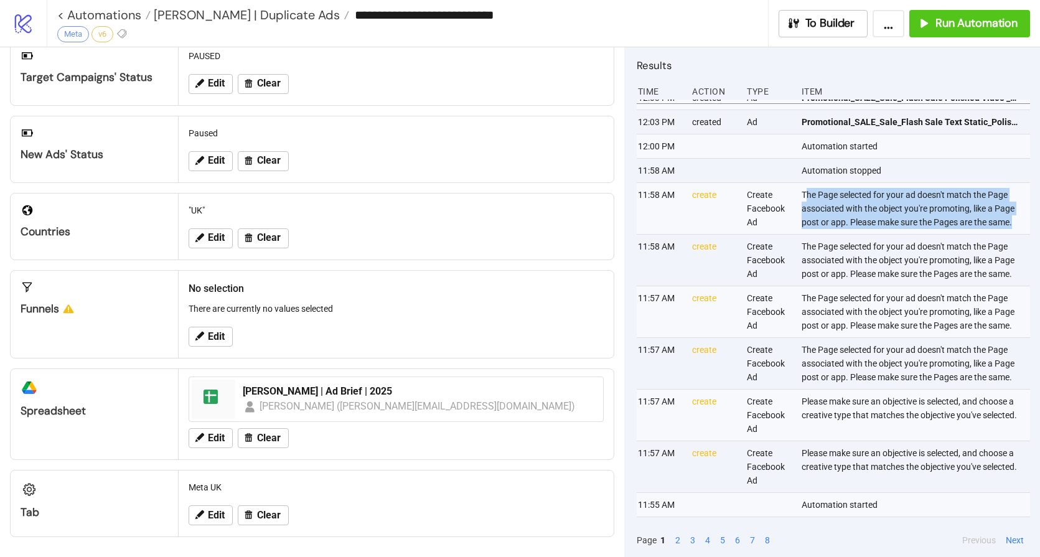
drag, startPoint x: 804, startPoint y: 192, endPoint x: 1022, endPoint y: 220, distance: 220.3
click at [1022, 220] on div "12:04 PM Automation stopped 12:04 PM created Ad Promotional_SALE_Sale_Flash Sal…" at bounding box center [833, 312] width 393 height 424
drag, startPoint x: 813, startPoint y: 194, endPoint x: 1028, endPoint y: 236, distance: 218.9
click at [1028, 236] on div "12:04 PM Automation stopped 12:04 PM created Ad Promotional_SALE_Sale_Flash Sal…" at bounding box center [833, 312] width 393 height 424
drag, startPoint x: 853, startPoint y: 210, endPoint x: 784, endPoint y: 193, distance: 71.2
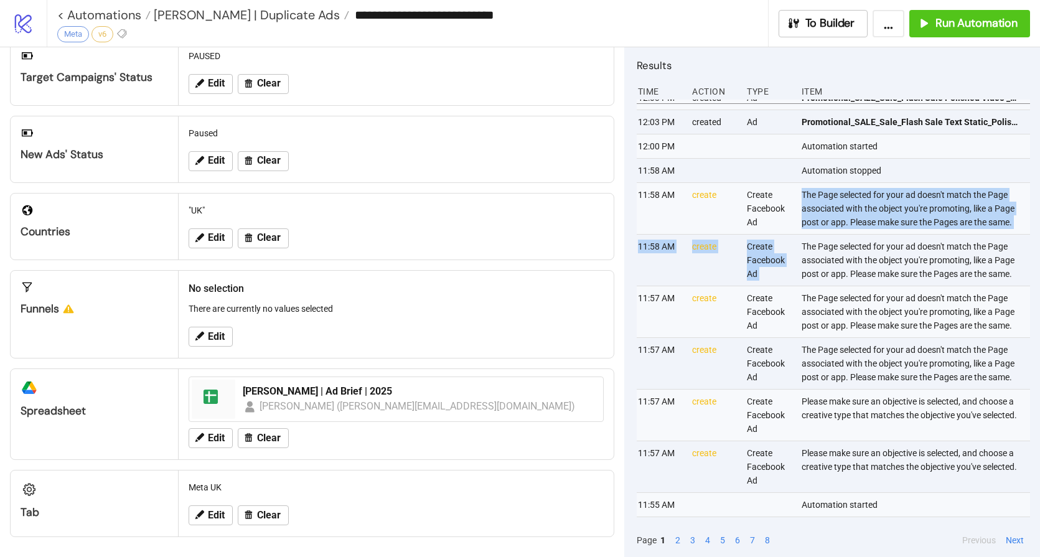
click at [852, 210] on div "The Page selected for your ad doesn't match the Page associated with the object…" at bounding box center [915, 208] width 230 height 51
drag, startPoint x: 798, startPoint y: 191, endPoint x: 1021, endPoint y: 228, distance: 225.9
click at [1021, 228] on div "12:04 PM Automation stopped 12:04 PM created Ad Promotional_SALE_Sale_Flash Sal…" at bounding box center [833, 312] width 393 height 424
copy div "The Page selected for your ad doesn't match the Page associated with the object…"
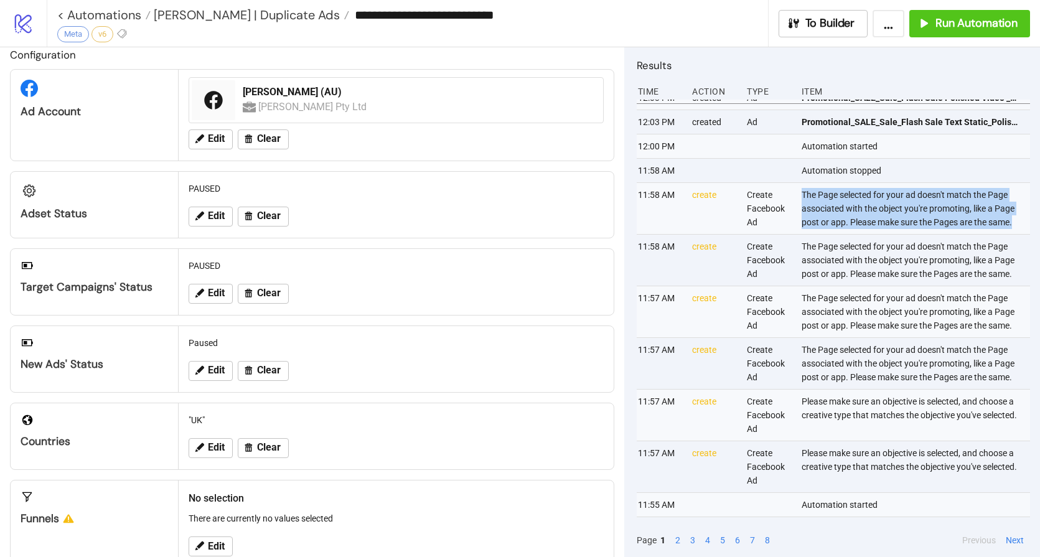
scroll to position [0, 0]
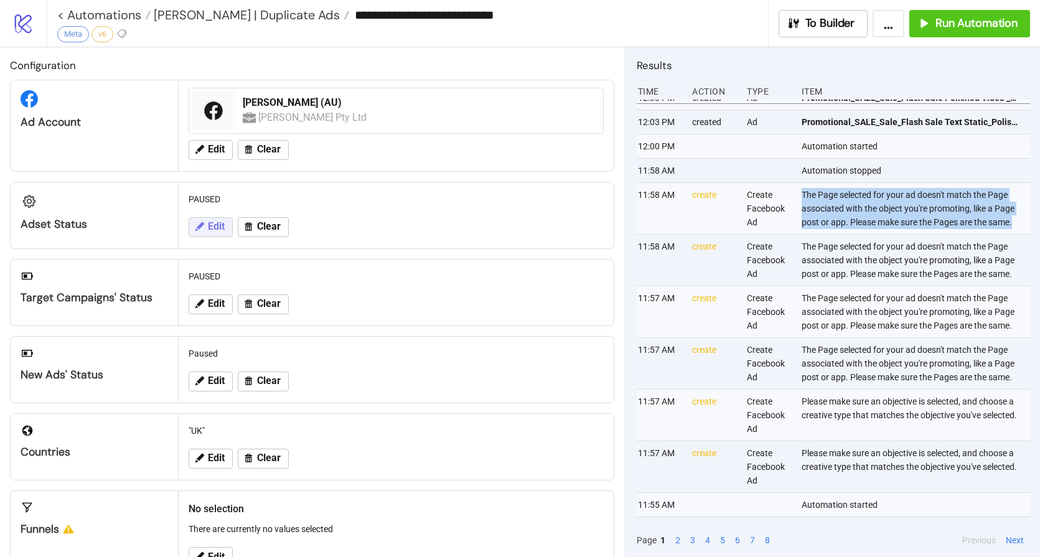
click at [203, 227] on icon at bounding box center [199, 226] width 11 height 11
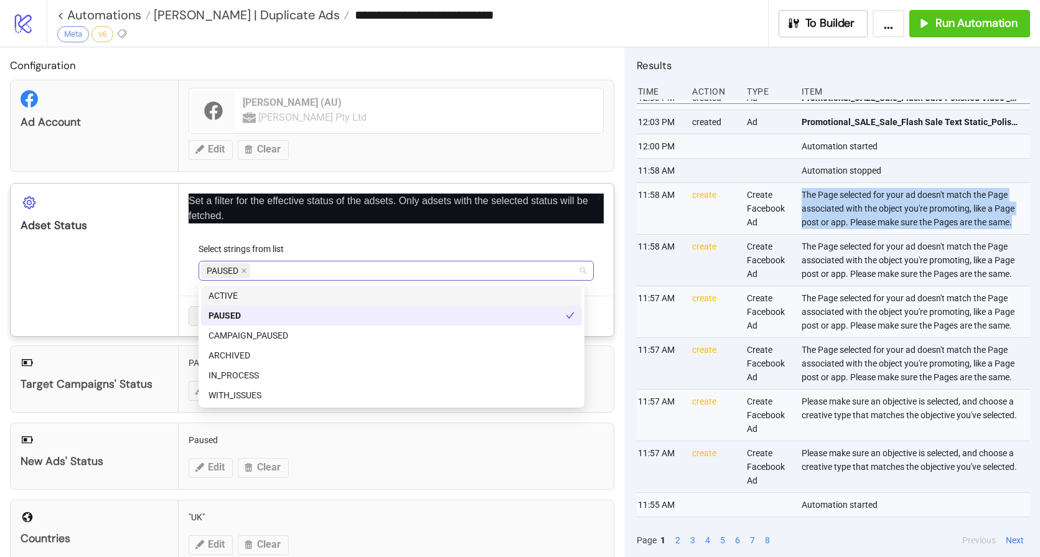
click at [273, 278] on div "PAUSED" at bounding box center [389, 270] width 377 height 17
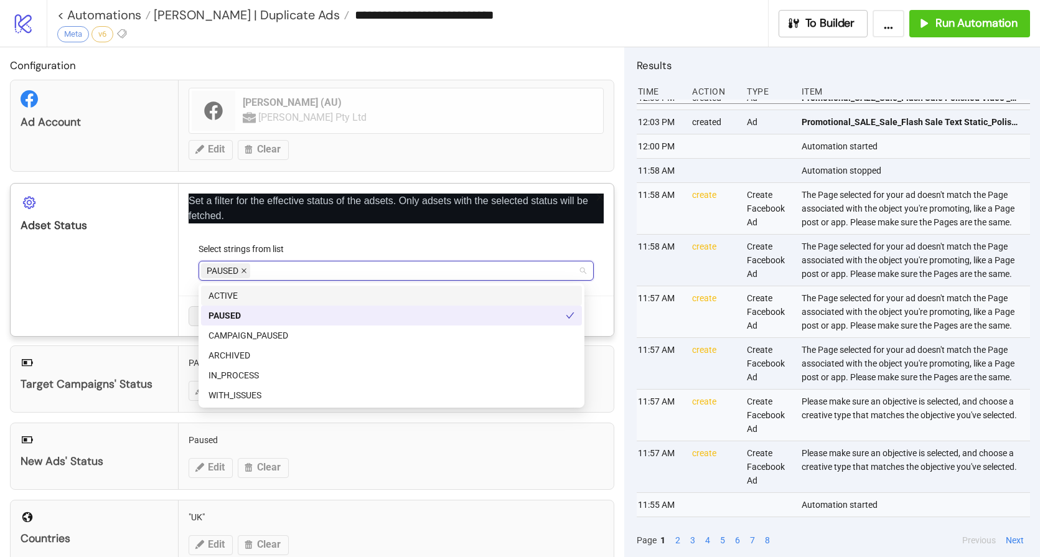
click at [245, 273] on span at bounding box center [244, 271] width 6 height 14
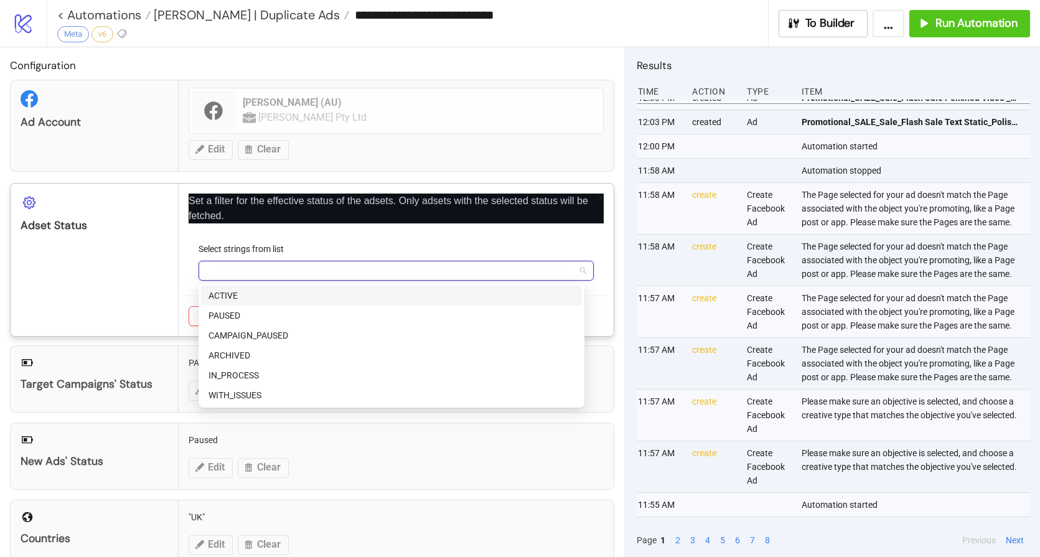
click at [229, 299] on div "ACTIVE" at bounding box center [391, 296] width 366 height 14
click at [434, 238] on div "Set a filter for the effective status of the adsets. Only adsets with the selec…" at bounding box center [396, 260] width 435 height 152
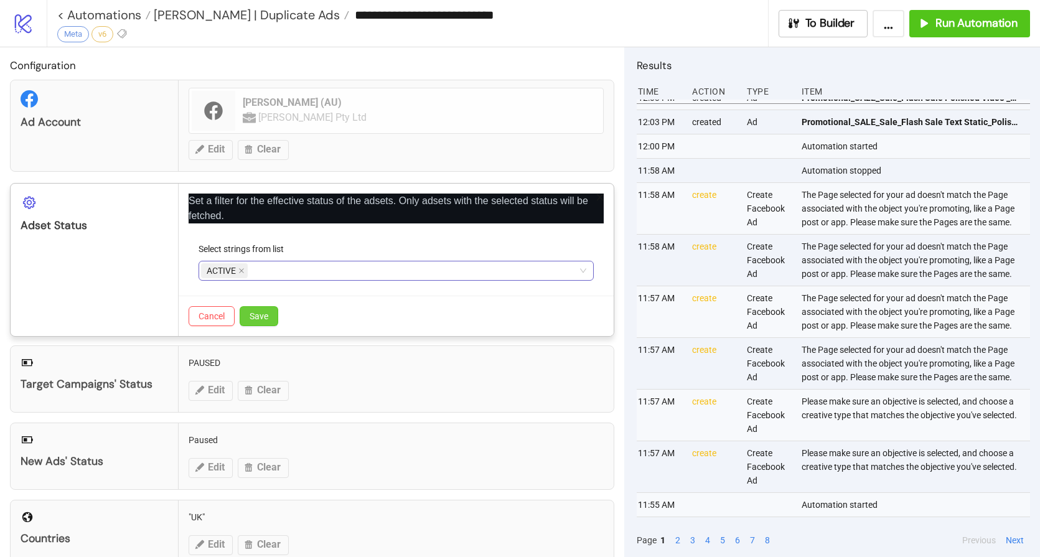
click at [246, 319] on button "Save" at bounding box center [259, 316] width 39 height 20
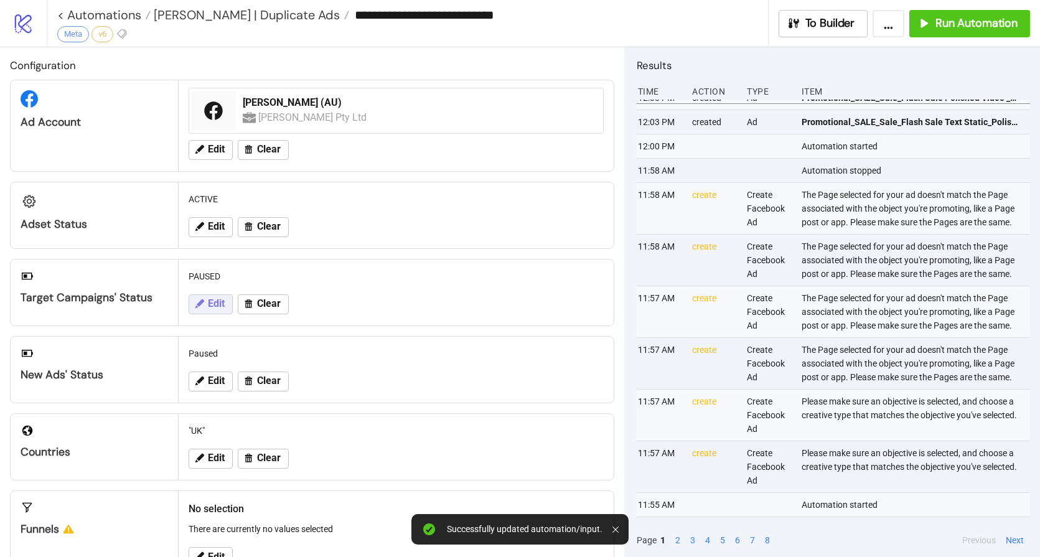
click at [211, 304] on span "Edit" at bounding box center [216, 303] width 17 height 11
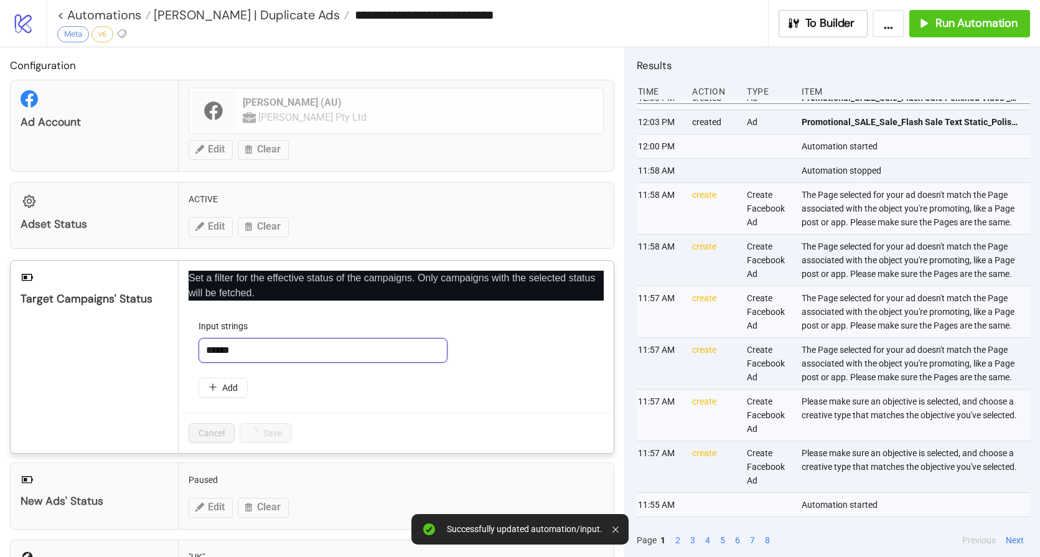
click at [271, 353] on input "******" at bounding box center [323, 350] width 249 height 25
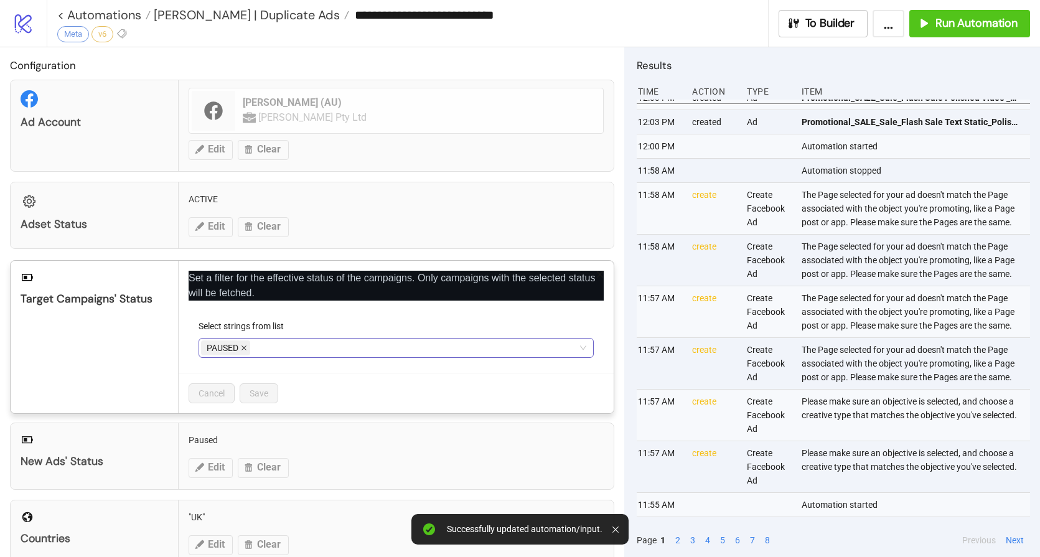
click at [245, 348] on icon "close" at bounding box center [243, 347] width 5 height 5
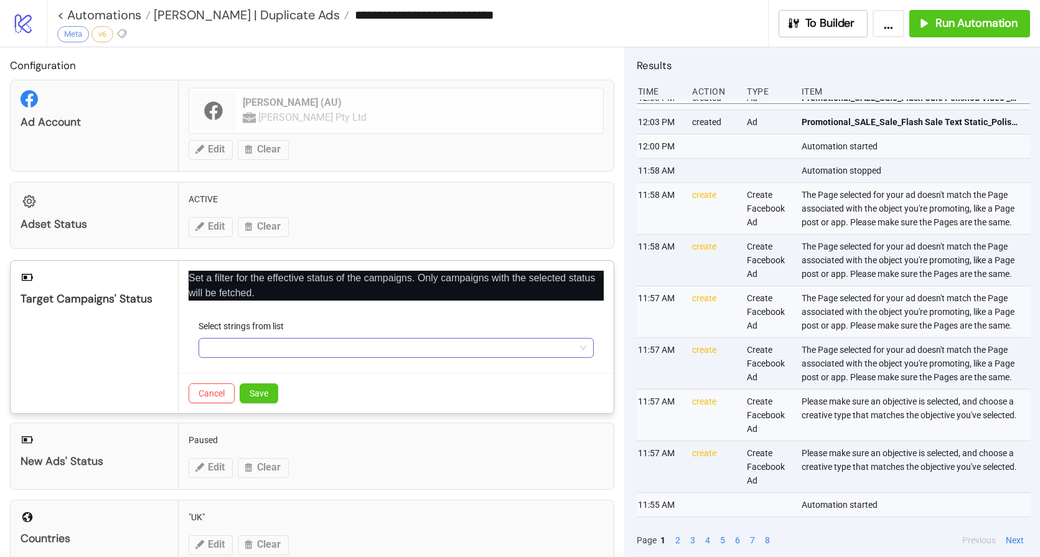
click at [277, 348] on div at bounding box center [389, 347] width 377 height 17
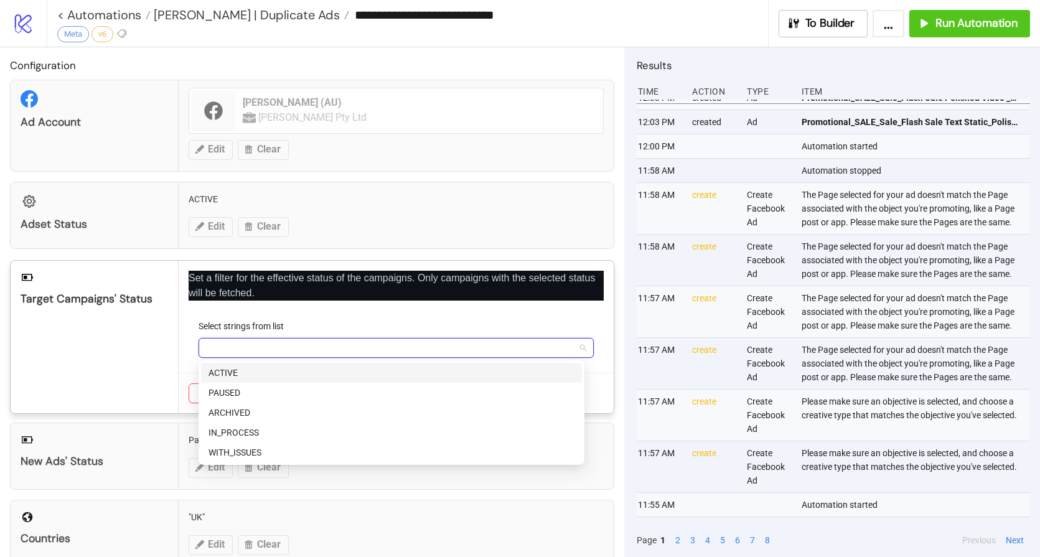
click at [228, 368] on div "ACTIVE" at bounding box center [391, 373] width 366 height 14
click at [227, 371] on div "ACTIVE" at bounding box center [386, 373] width 357 height 14
click at [217, 371] on div "ACTIVE" at bounding box center [391, 373] width 366 height 14
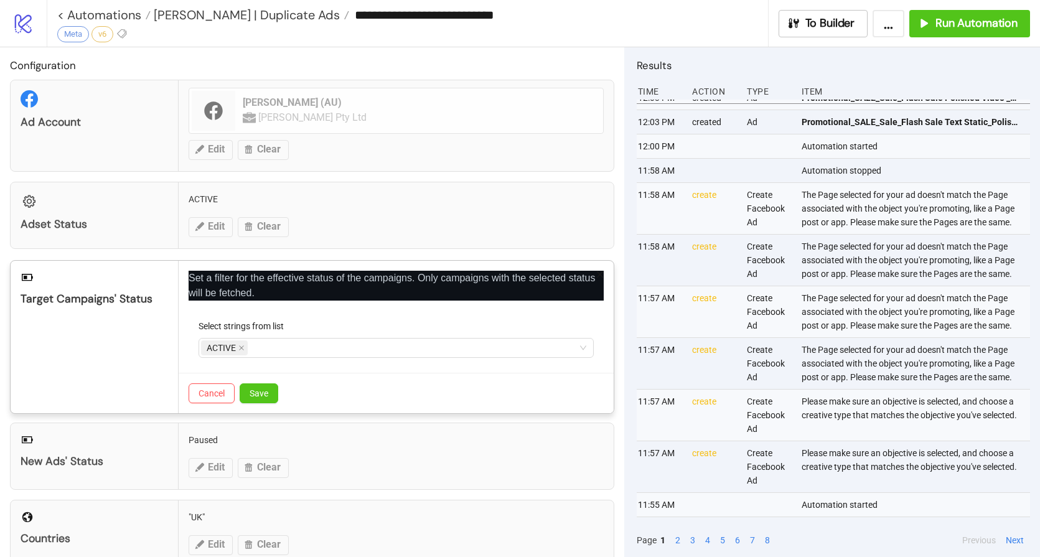
click at [149, 332] on div "Target Campaigns' Status" at bounding box center [95, 337] width 168 height 152
click at [248, 391] on button "Save" at bounding box center [259, 393] width 39 height 20
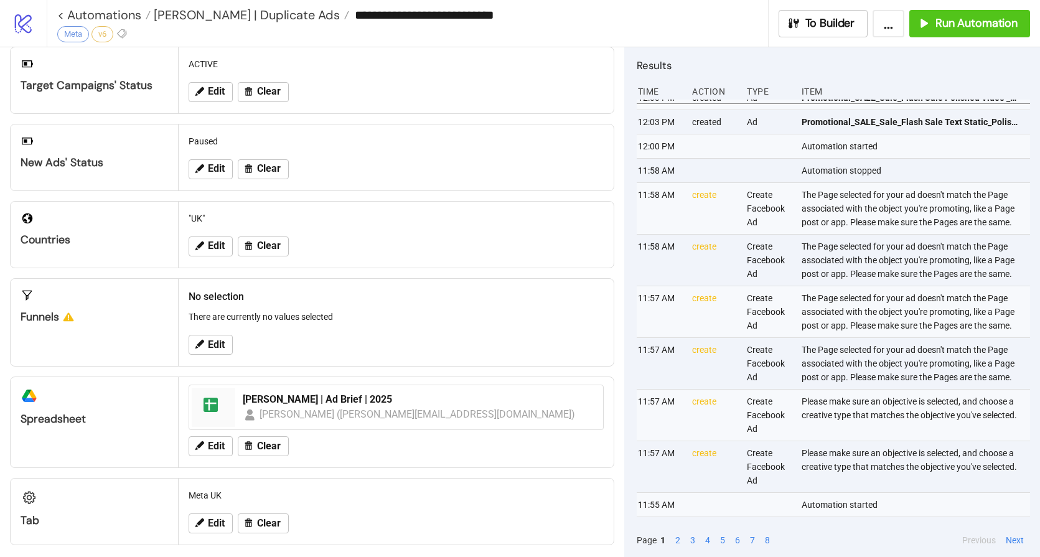
scroll to position [220, 0]
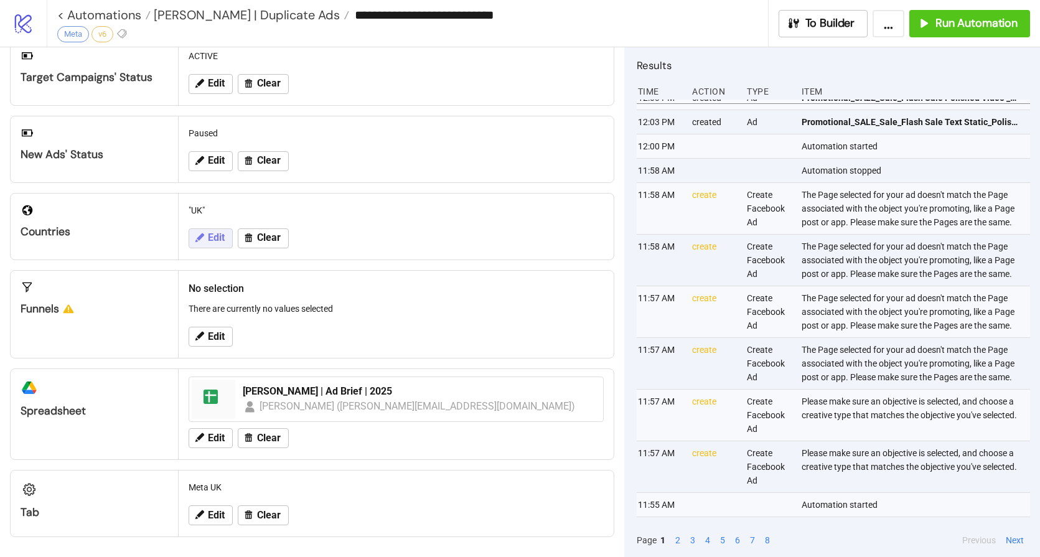
click at [218, 242] on span "Edit" at bounding box center [216, 237] width 17 height 11
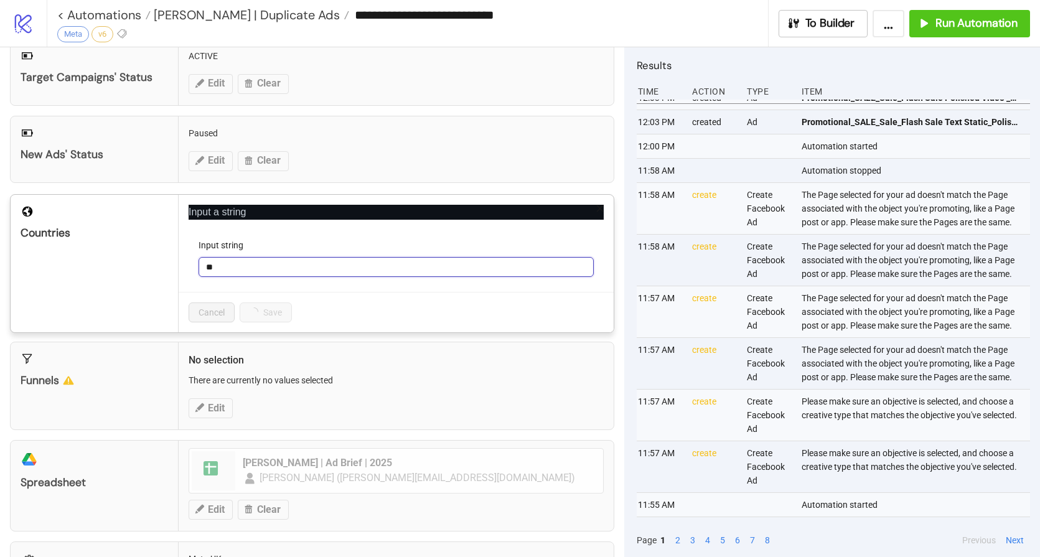
click at [244, 262] on input "**" at bounding box center [396, 267] width 395 height 20
type input "*"
type input "**"
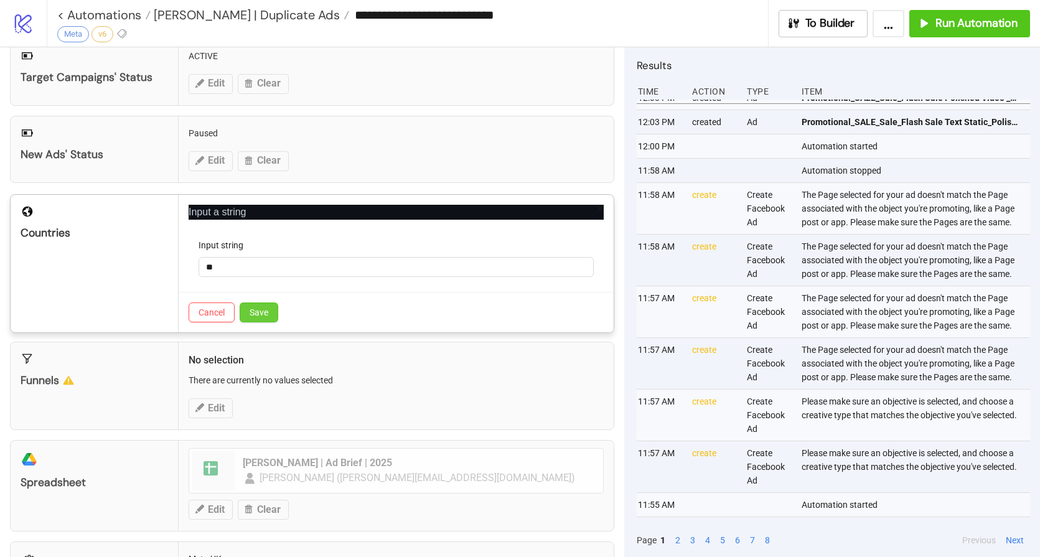
click at [258, 313] on span "Save" at bounding box center [259, 312] width 19 height 10
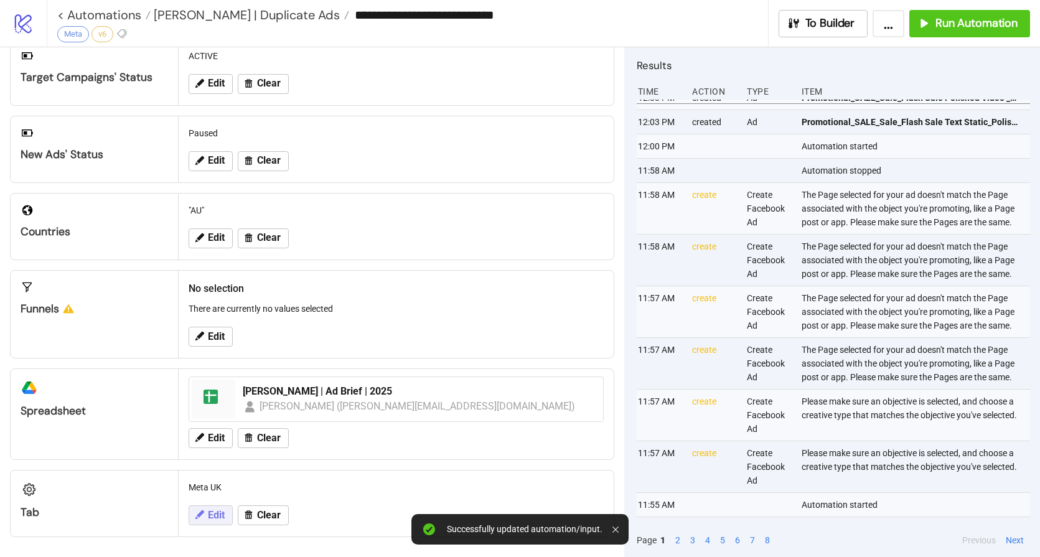
click at [207, 514] on button "Edit" at bounding box center [211, 515] width 44 height 20
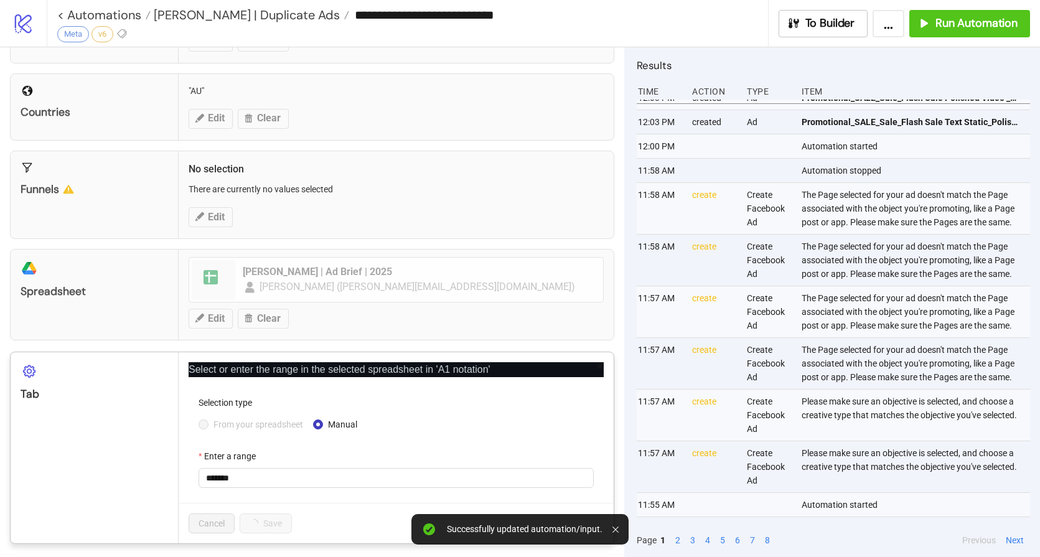
scroll to position [345, 0]
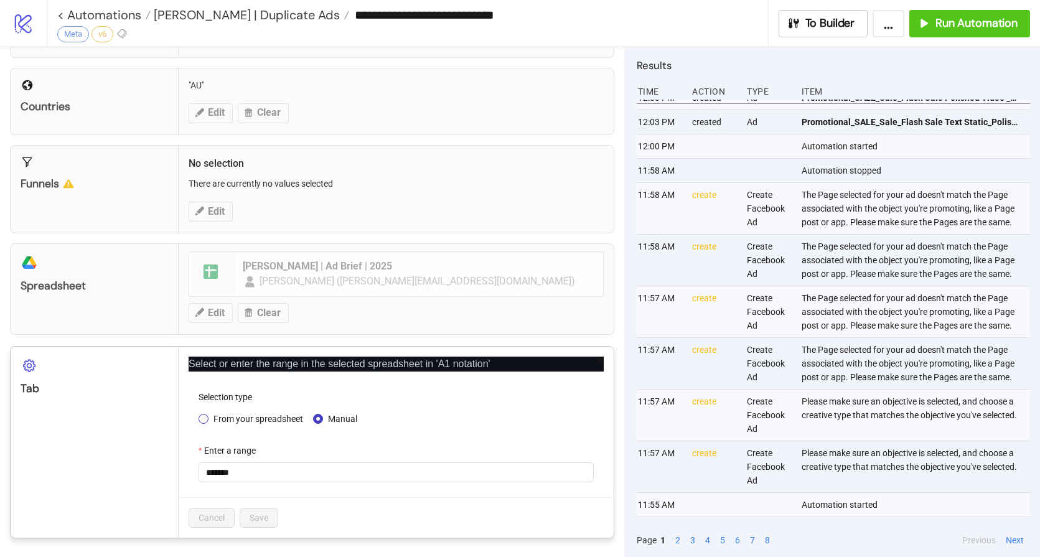
click at [235, 414] on span "From your spreadsheet" at bounding box center [258, 419] width 100 height 14
click at [240, 473] on span "Meta UK" at bounding box center [396, 472] width 380 height 19
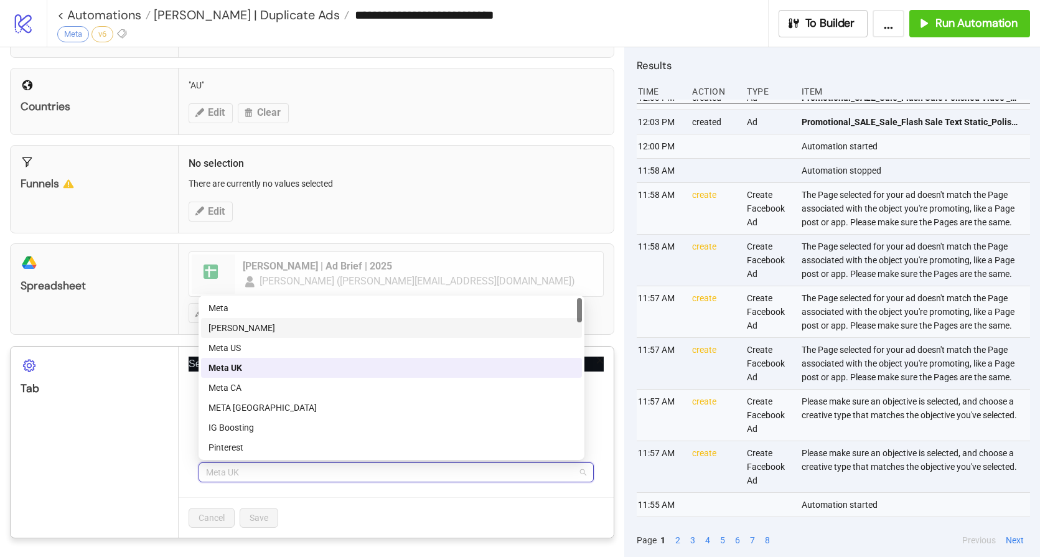
click at [255, 329] on div "[PERSON_NAME]" at bounding box center [391, 328] width 366 height 14
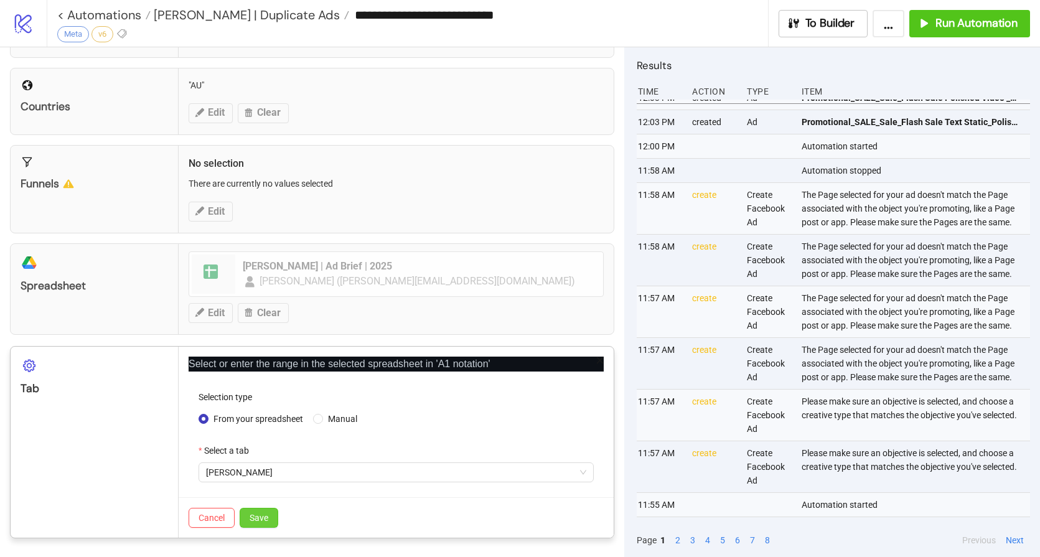
click at [269, 515] on button "Save" at bounding box center [259, 518] width 39 height 20
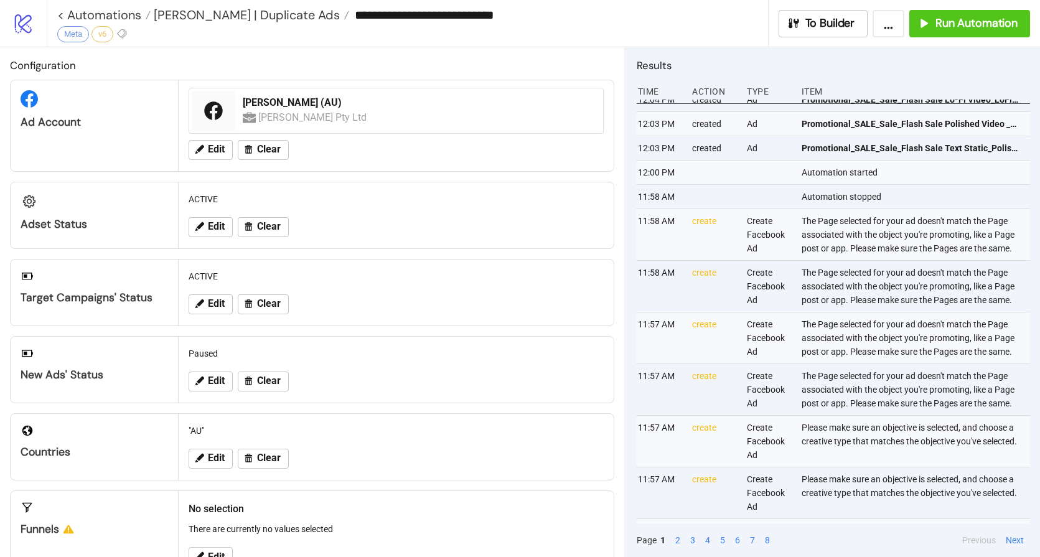
scroll to position [0, 3]
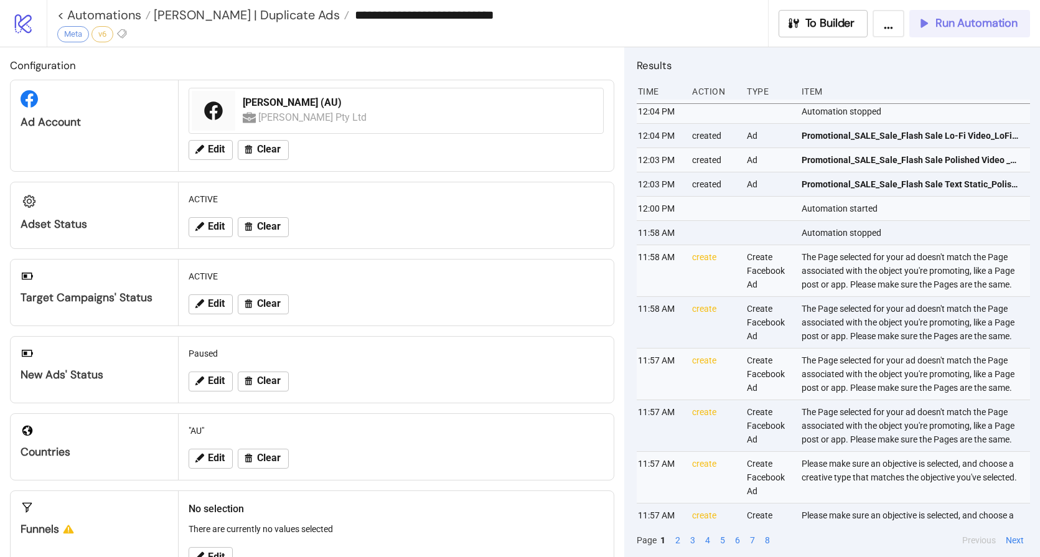
click at [973, 28] on span "Run Automation" at bounding box center [976, 23] width 82 height 14
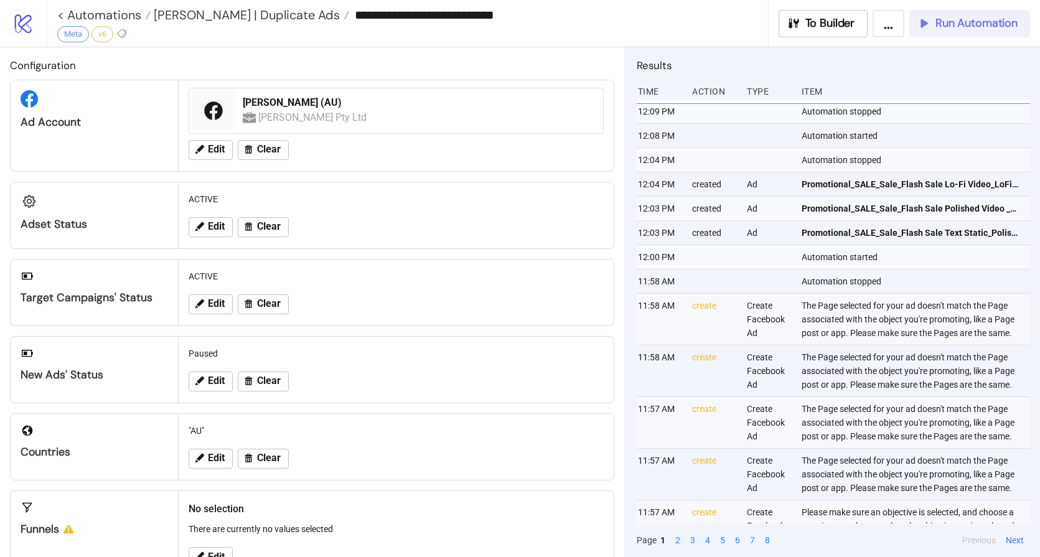
click at [960, 33] on button "Run Automation" at bounding box center [969, 23] width 121 height 27
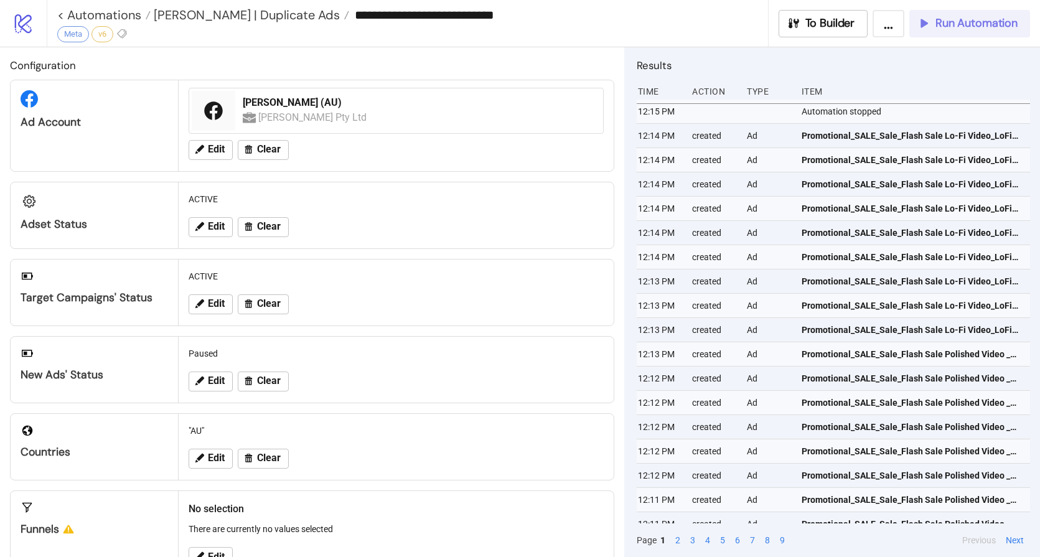
click at [943, 22] on span "Run Automation" at bounding box center [976, 23] width 82 height 14
click at [957, 19] on span "Run Automation" at bounding box center [976, 23] width 82 height 14
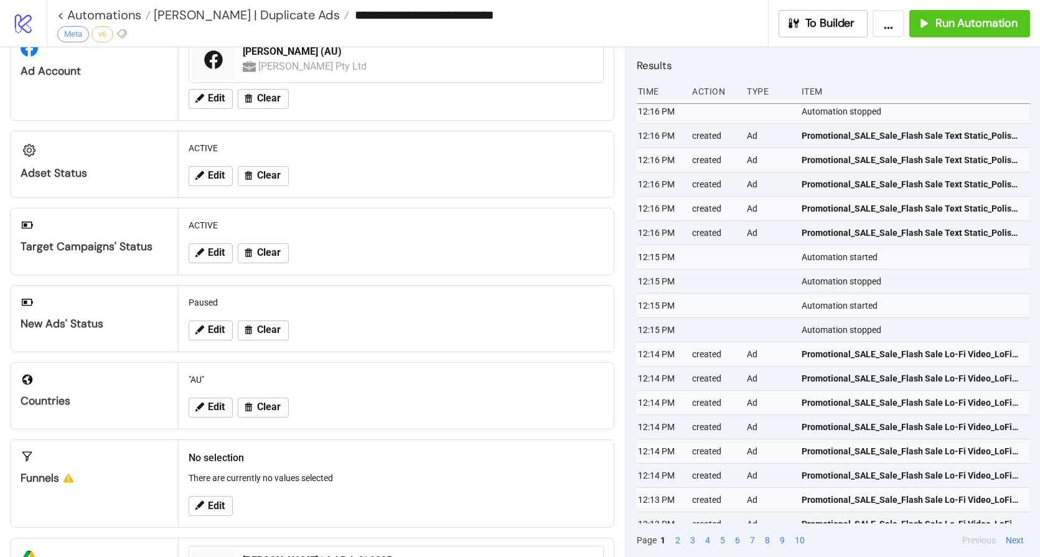
scroll to position [80, 0]
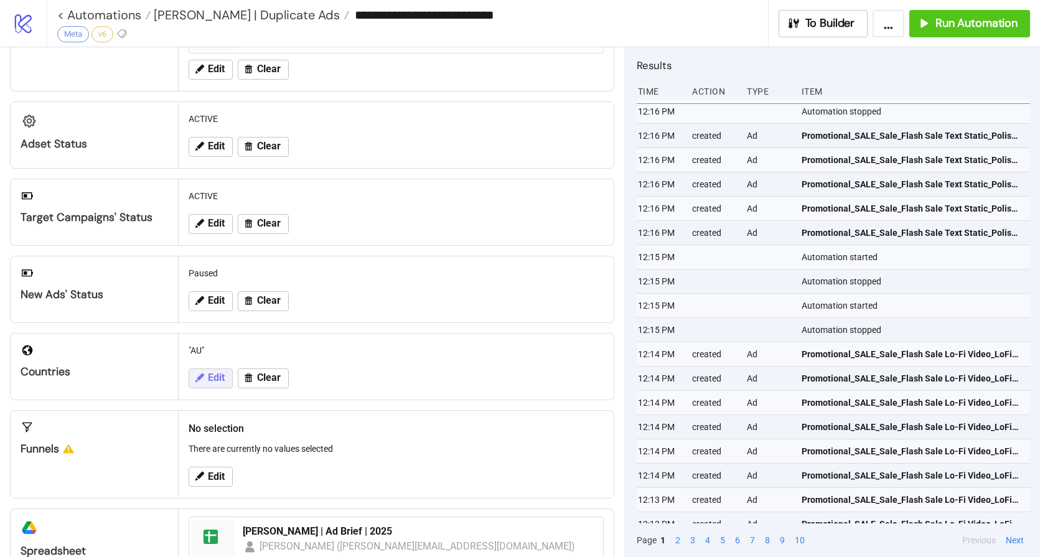
click at [210, 376] on span "Edit" at bounding box center [216, 377] width 17 height 11
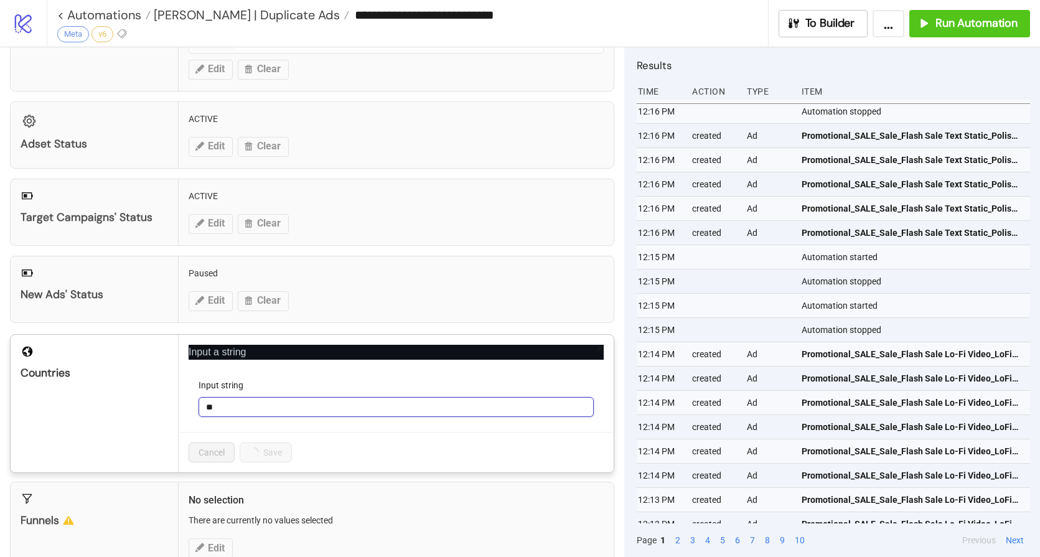
click at [255, 403] on input "**" at bounding box center [396, 407] width 395 height 20
type input "*"
type input "**"
click at [250, 450] on span "Save" at bounding box center [259, 452] width 19 height 10
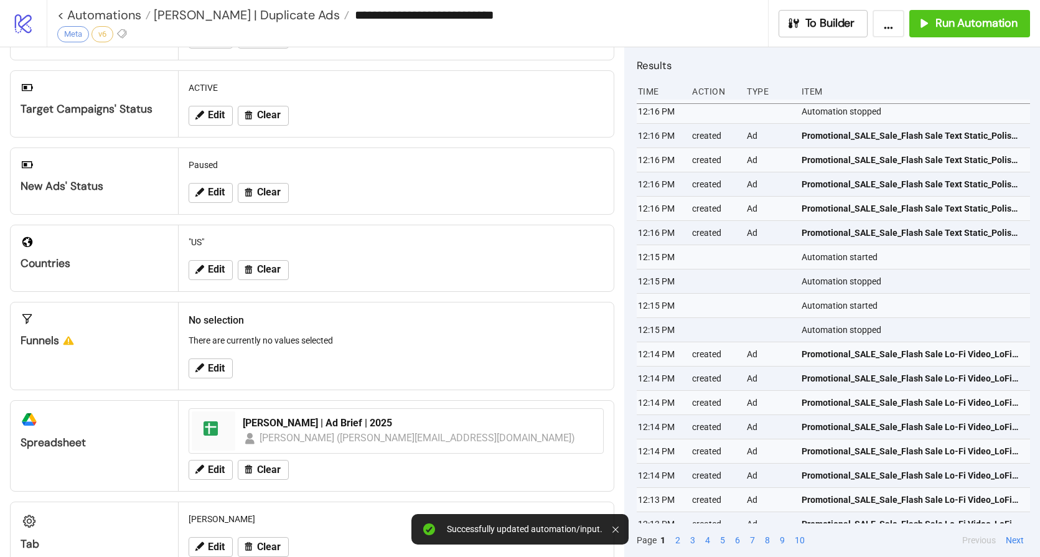
scroll to position [220, 0]
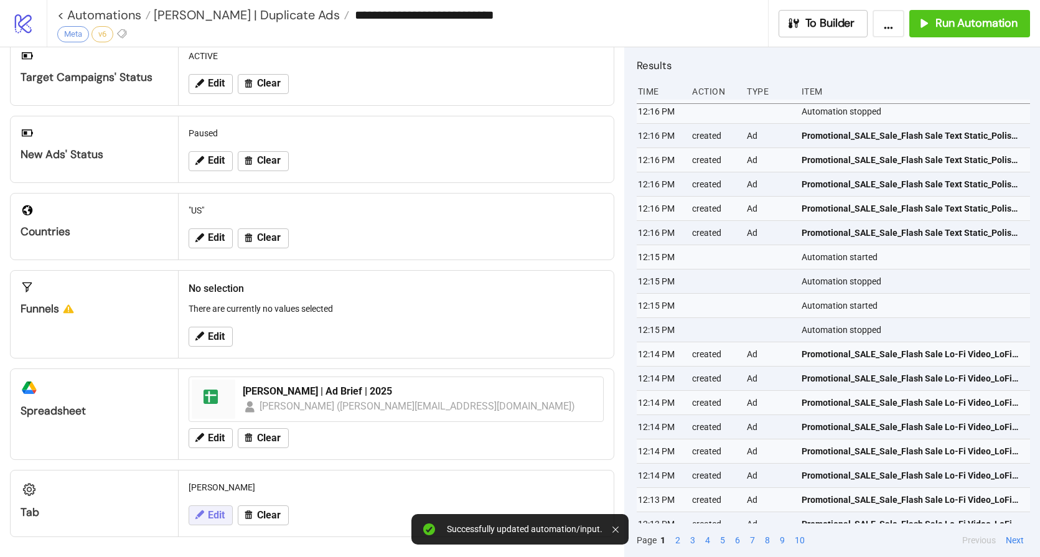
click at [213, 513] on span "Edit" at bounding box center [216, 515] width 17 height 11
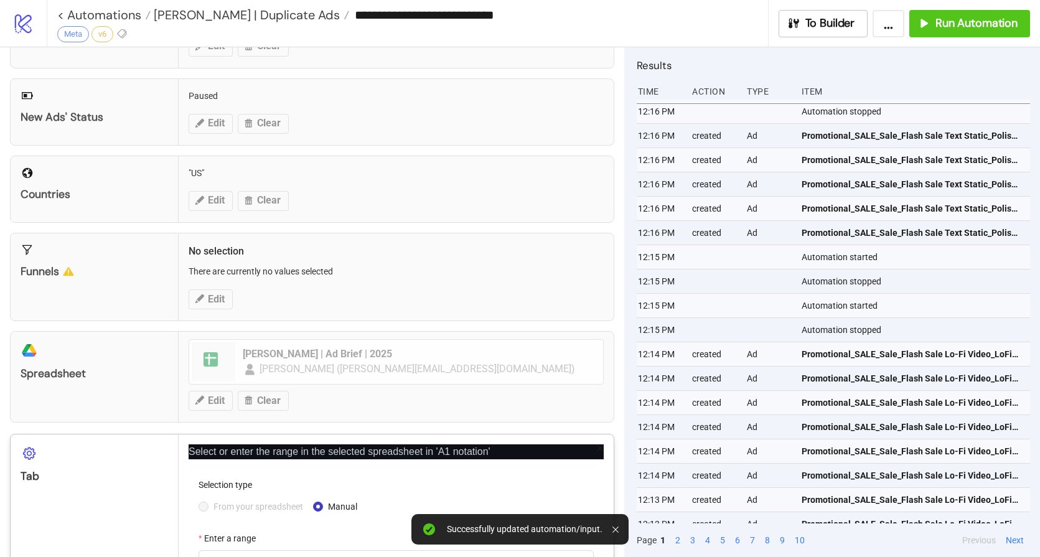
scroll to position [345, 0]
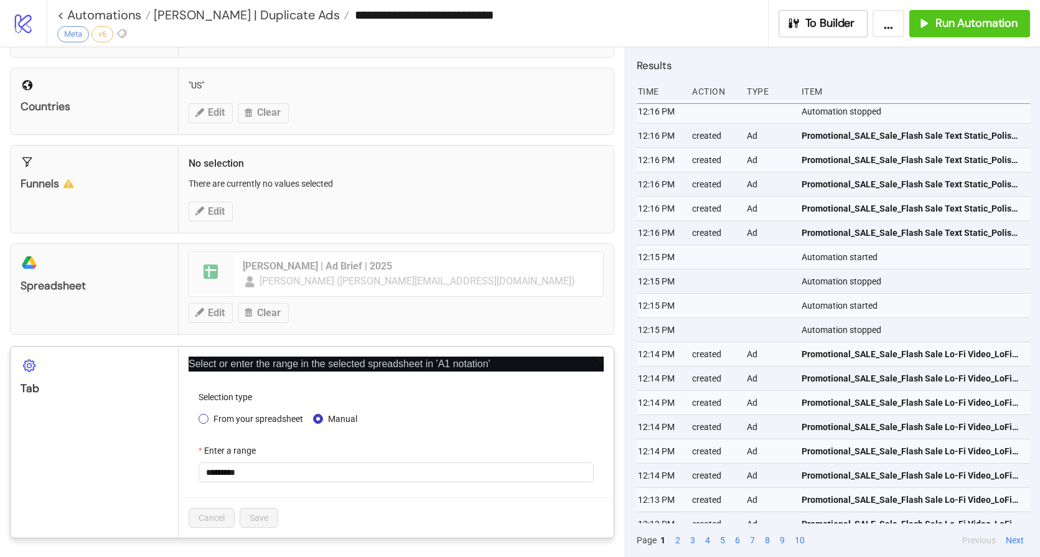
click at [227, 420] on span "From your spreadsheet" at bounding box center [258, 419] width 100 height 14
click at [262, 471] on span "[PERSON_NAME]" at bounding box center [396, 472] width 380 height 19
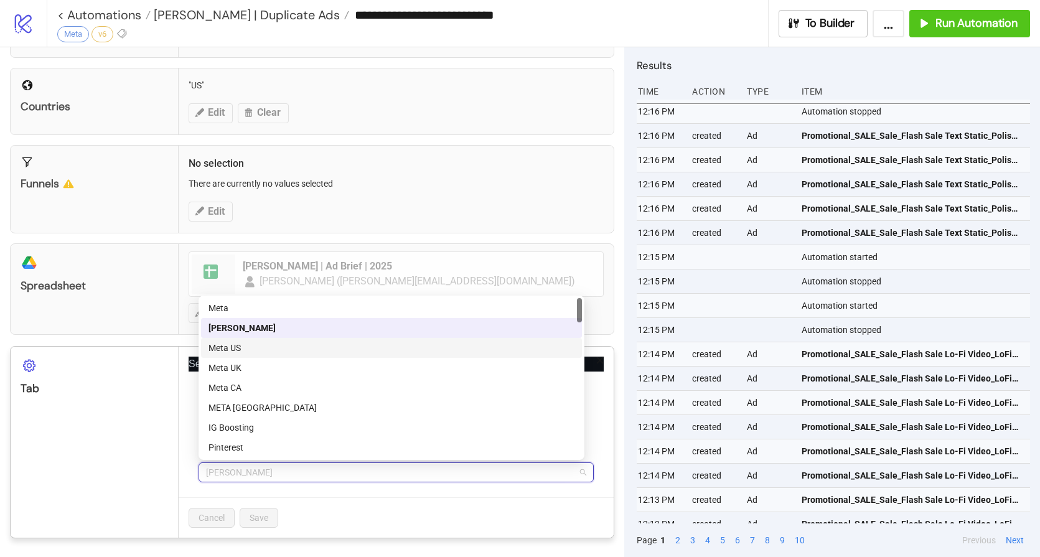
click at [250, 348] on div "Meta US" at bounding box center [391, 348] width 366 height 14
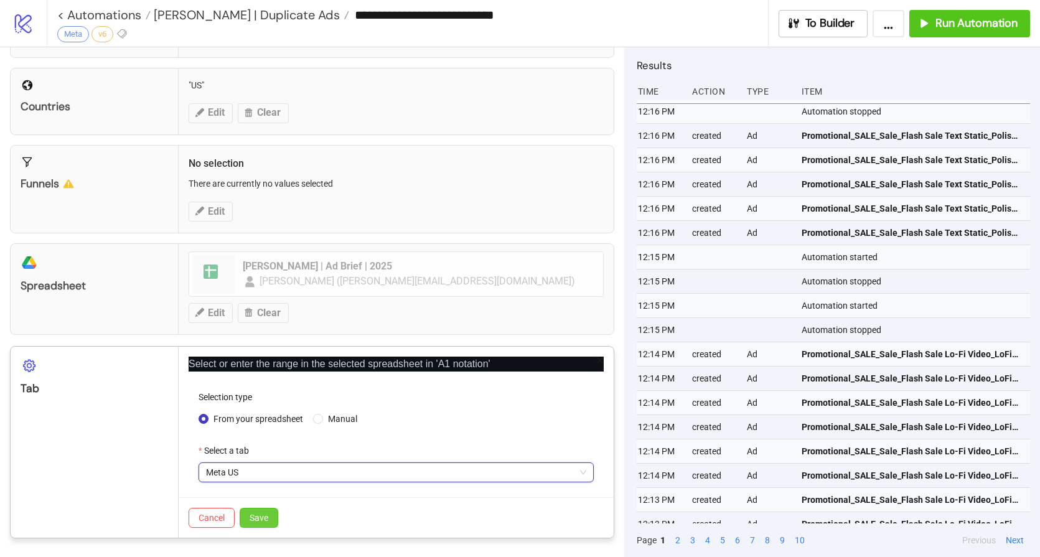
click at [252, 512] on button "Save" at bounding box center [259, 518] width 39 height 20
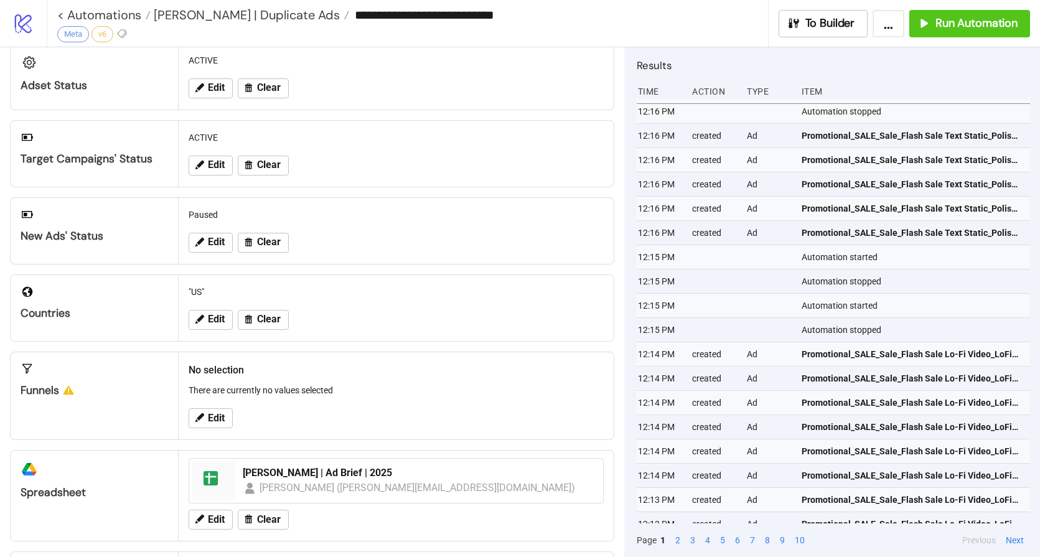
scroll to position [0, 0]
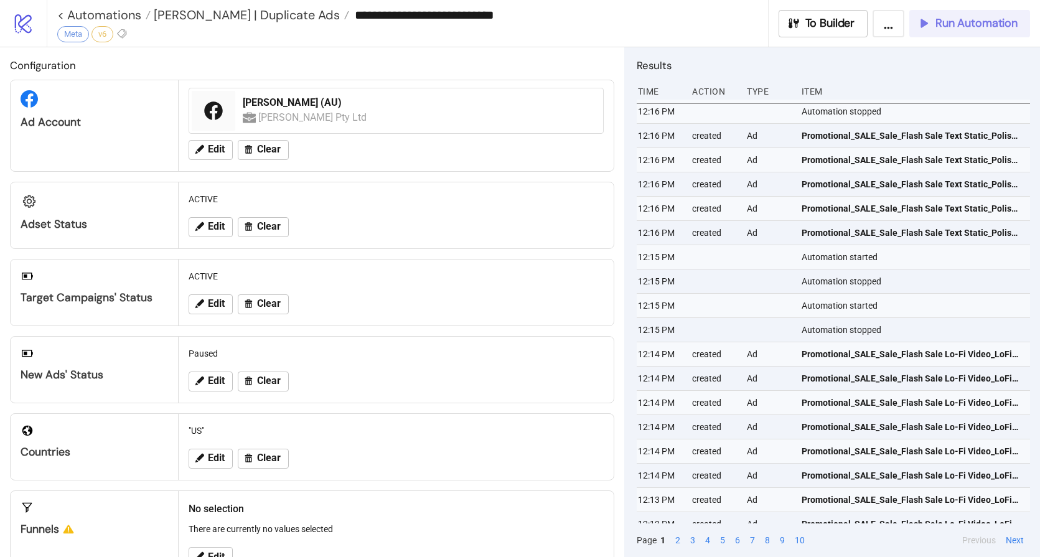
click at [981, 27] on span "Run Automation" at bounding box center [976, 23] width 82 height 14
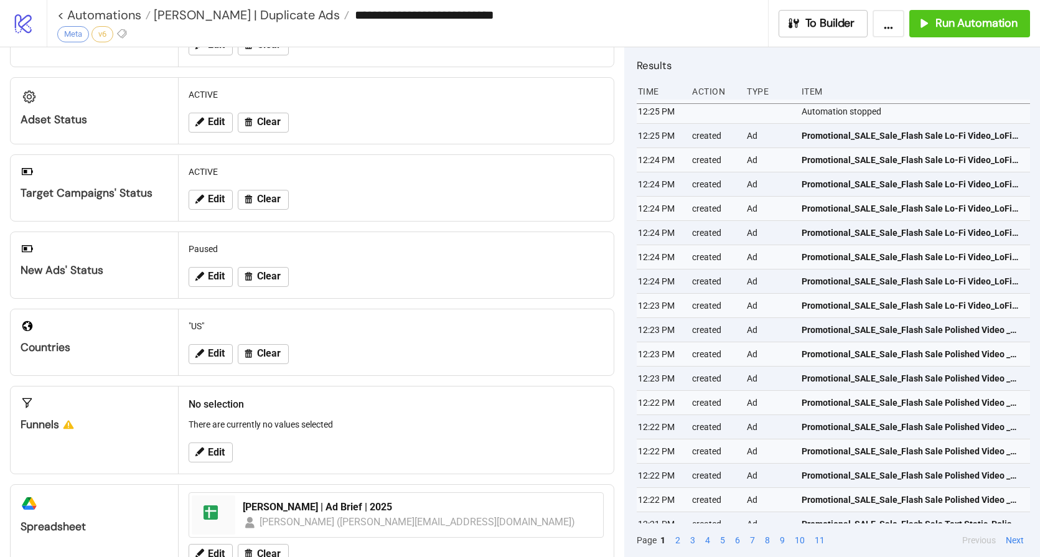
scroll to position [116, 0]
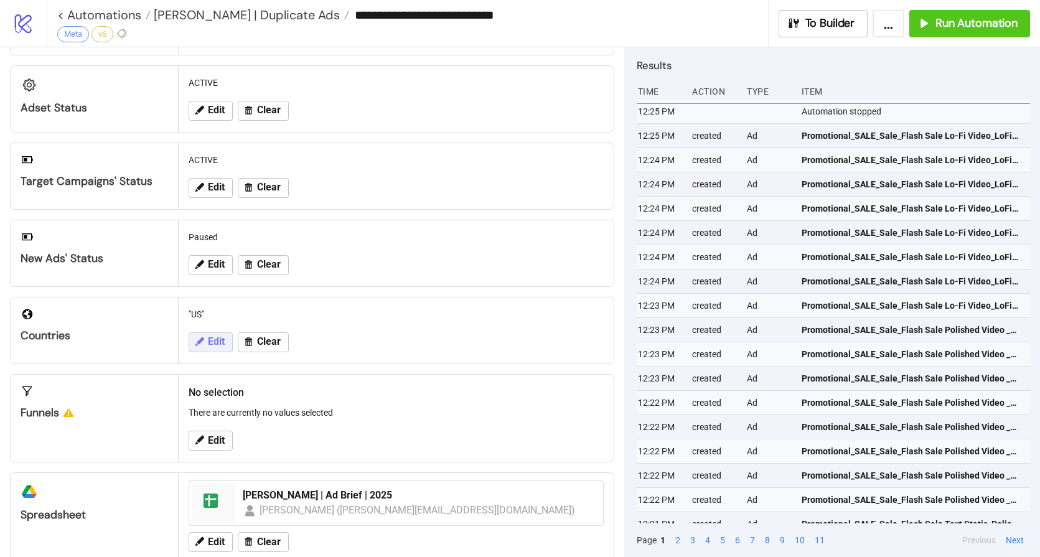
click at [217, 347] on span "Edit" at bounding box center [216, 341] width 17 height 11
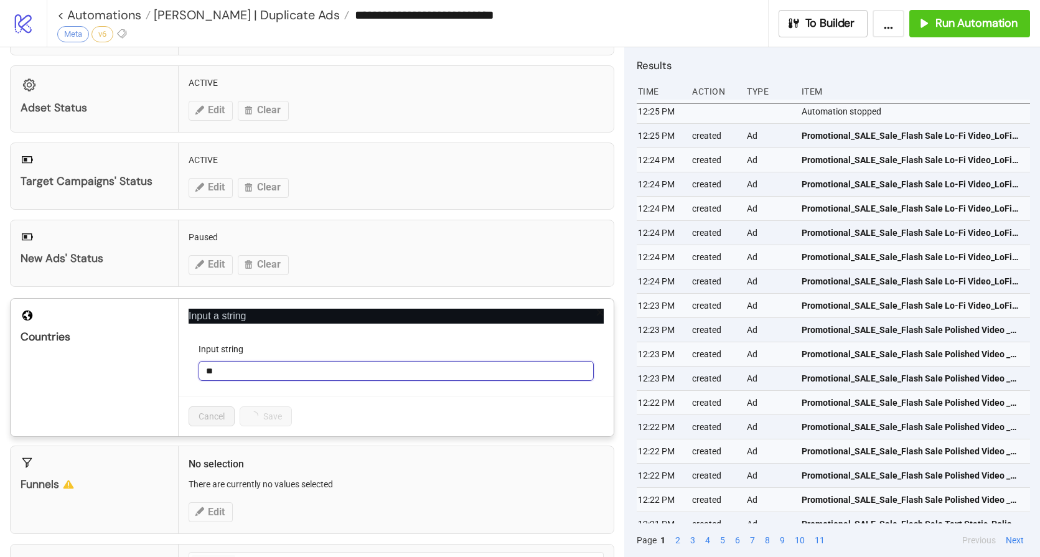
click at [250, 375] on input "**" at bounding box center [396, 371] width 395 height 20
type input "*"
type input "**"
click at [271, 417] on button "Save" at bounding box center [259, 416] width 39 height 20
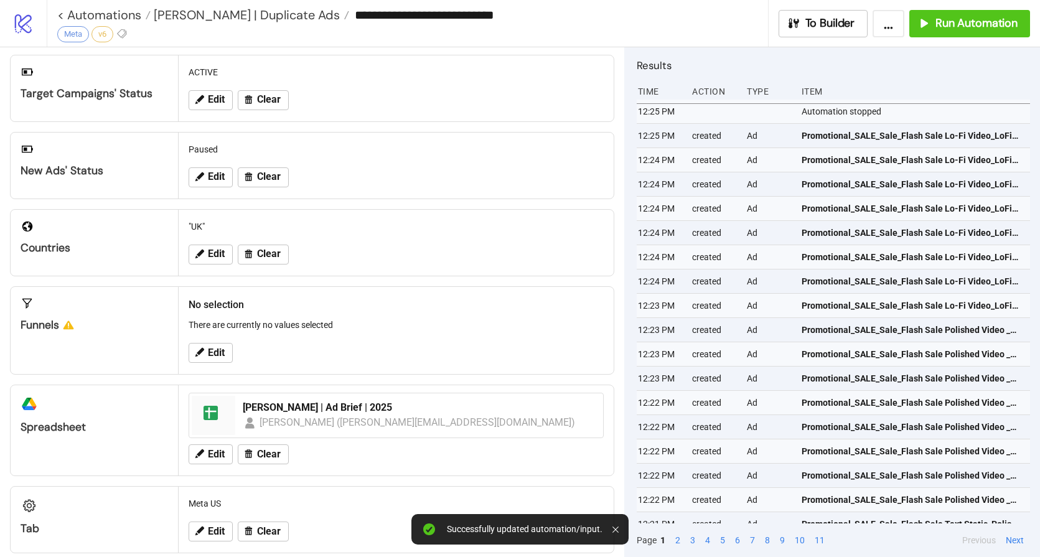
scroll to position [220, 0]
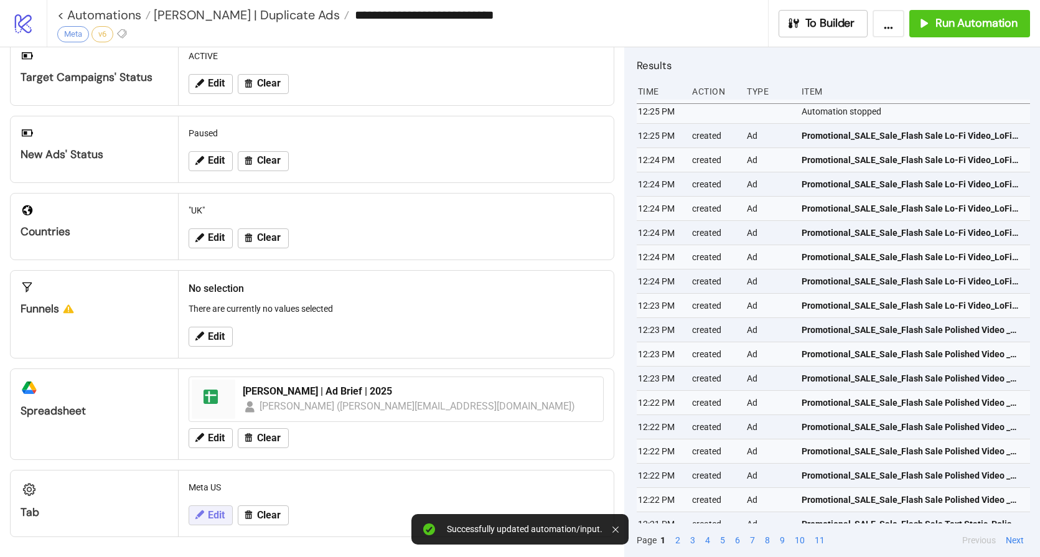
click at [199, 518] on icon at bounding box center [199, 514] width 11 height 11
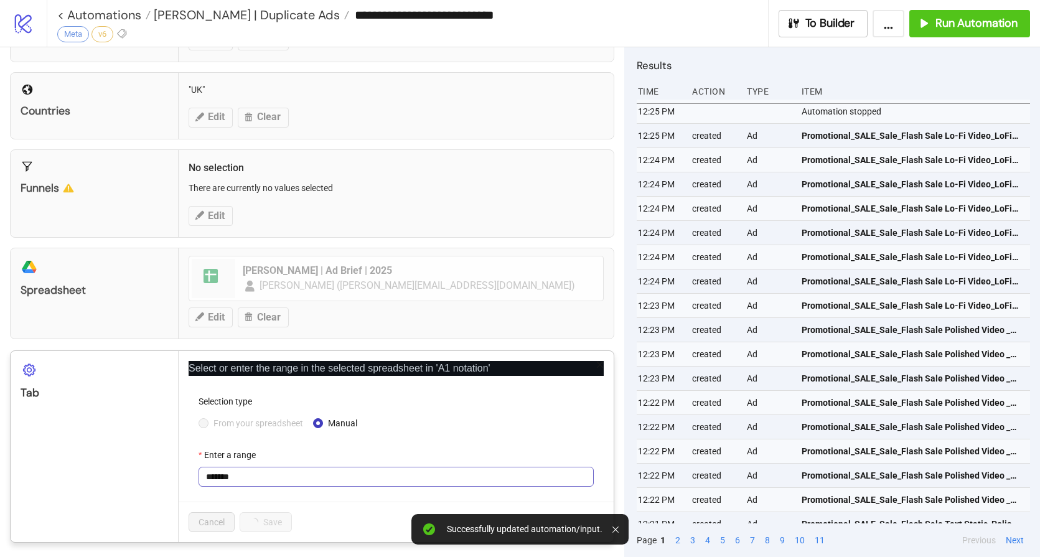
scroll to position [345, 0]
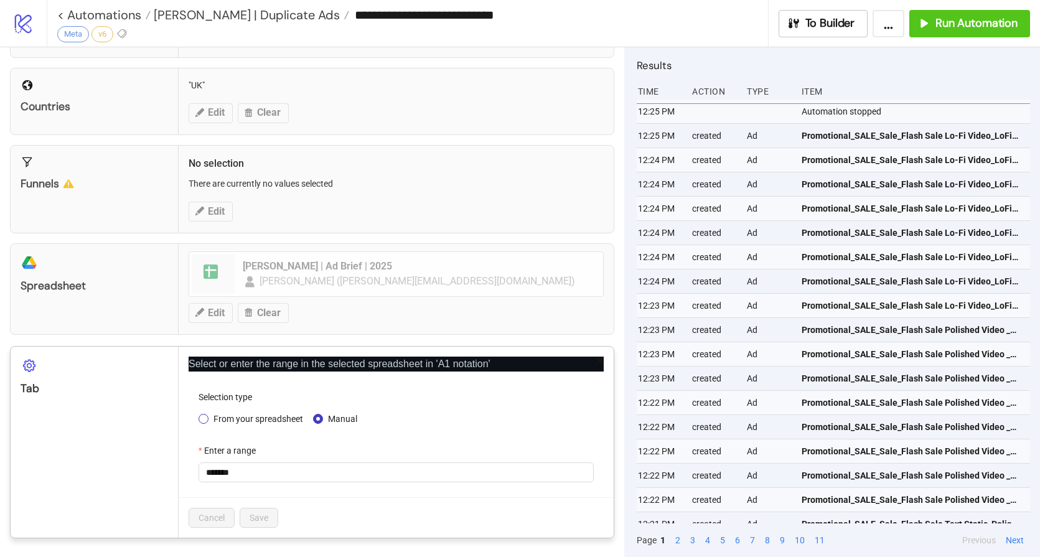
click at [246, 420] on span "From your spreadsheet" at bounding box center [258, 419] width 100 height 14
click at [279, 479] on span "Meta US" at bounding box center [396, 472] width 380 height 19
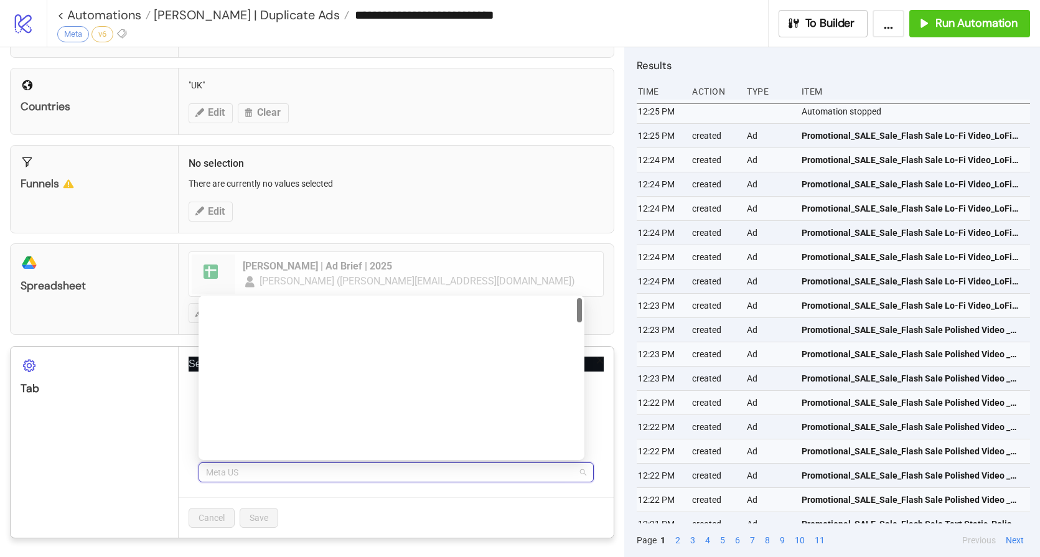
scroll to position [0, 0]
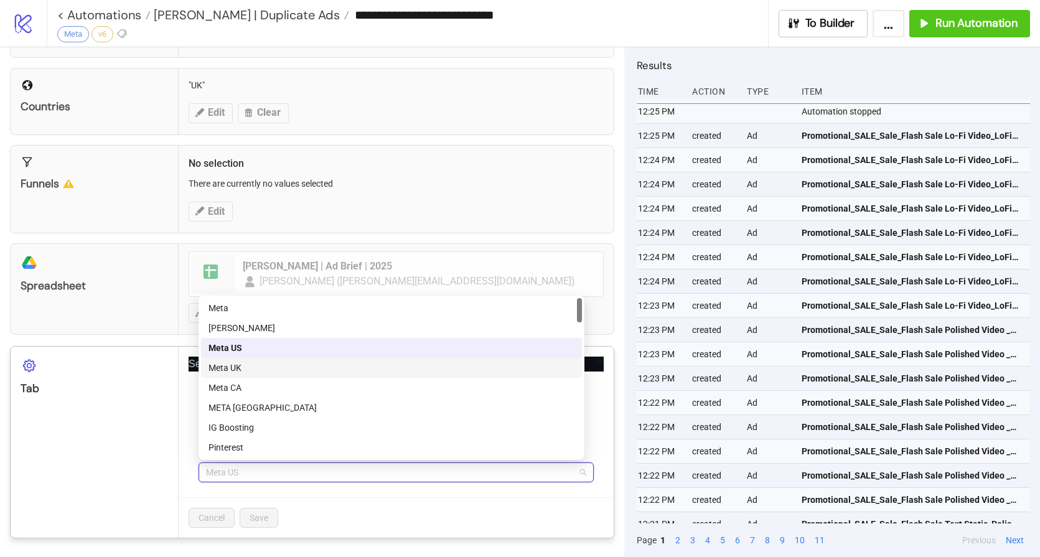
click at [256, 370] on div "Meta UK" at bounding box center [391, 368] width 366 height 14
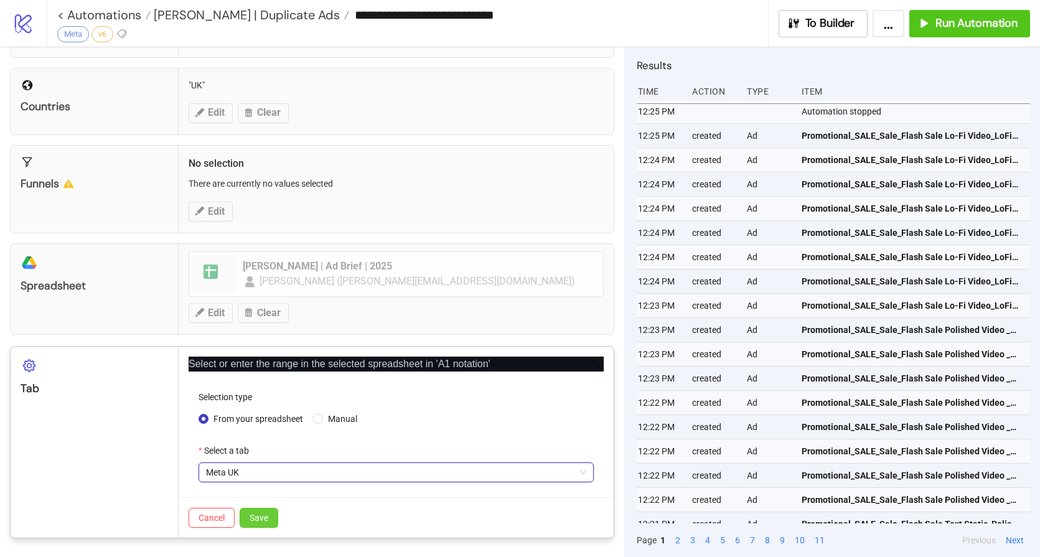
click at [272, 516] on button "Save" at bounding box center [259, 518] width 39 height 20
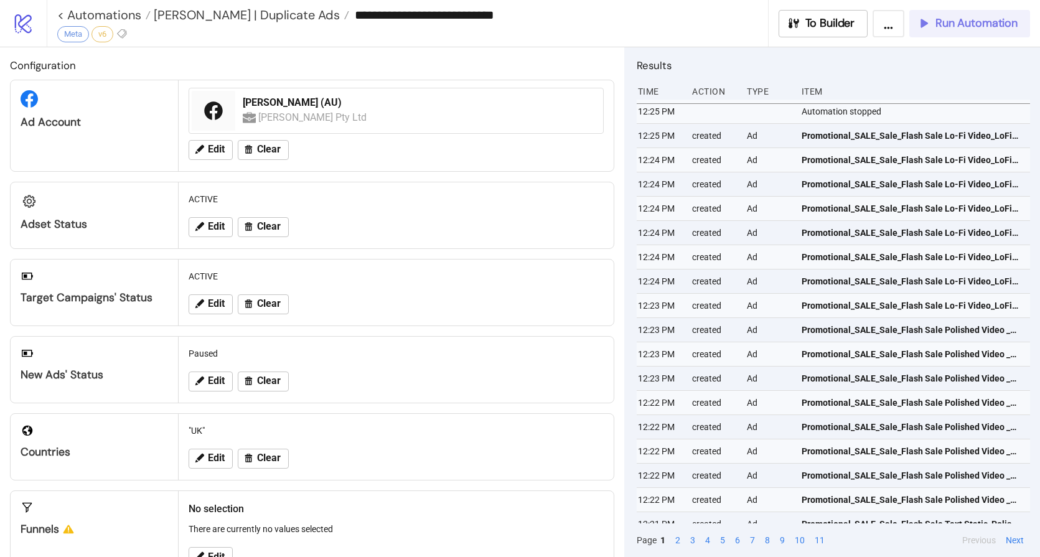
click at [949, 17] on span "Run Automation" at bounding box center [976, 23] width 82 height 14
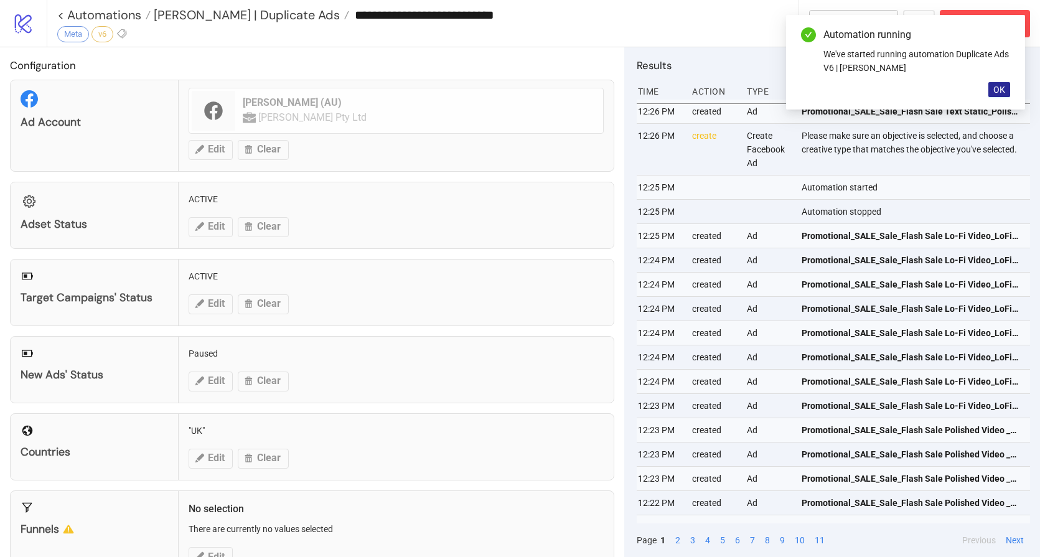
click at [1003, 86] on span "OK" at bounding box center [999, 90] width 12 height 10
